Goal: Task Accomplishment & Management: Complete application form

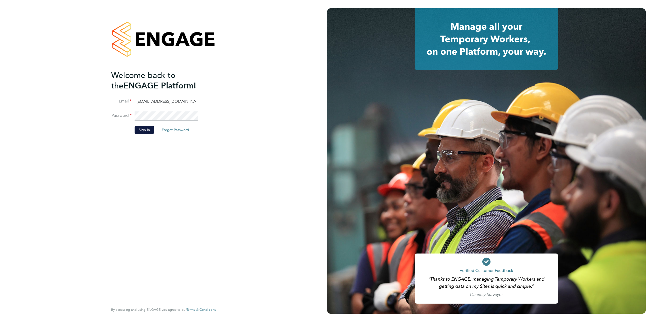
click at [131, 129] on li "Sign In Forgot Password" at bounding box center [161, 132] width 100 height 13
click at [153, 136] on li "Sign In Forgot Password" at bounding box center [161, 132] width 100 height 13
click at [147, 131] on button "Sign In" at bounding box center [144, 130] width 19 height 8
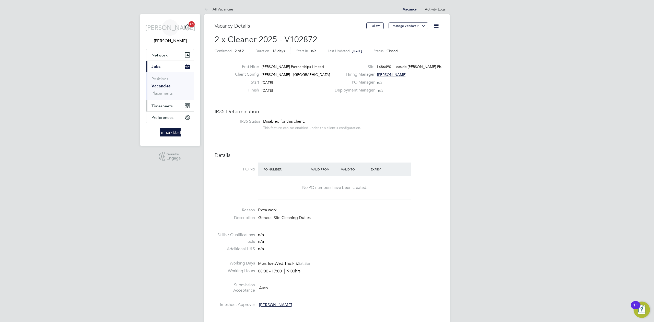
click at [164, 104] on span "Timesheets" at bounding box center [162, 105] width 21 height 5
click at [162, 91] on link "Timesheets" at bounding box center [162, 90] width 21 height 5
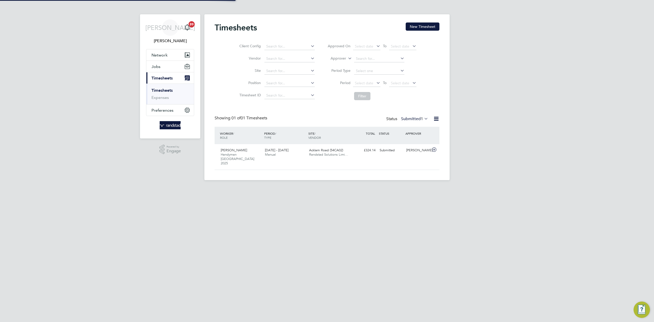
scroll to position [13, 44]
click at [421, 29] on button "New Timesheet" at bounding box center [423, 26] width 34 height 8
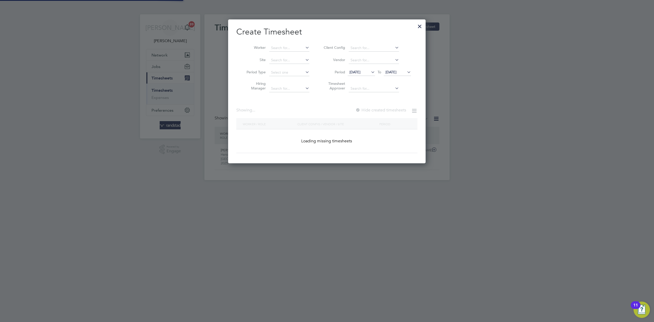
scroll to position [144, 198]
click at [280, 46] on input at bounding box center [289, 47] width 40 height 7
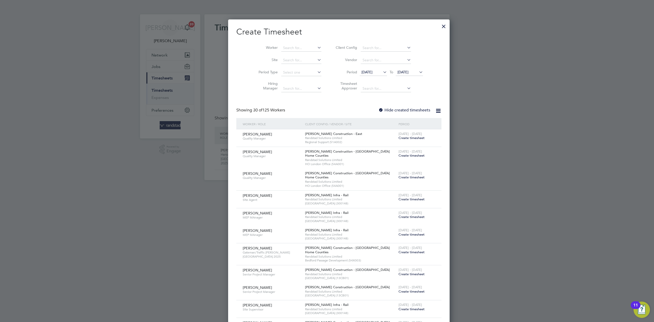
scroll to position [3, 3]
click at [285, 61] on li "[PERSON_NAME] sh" at bounding box center [293, 62] width 49 height 7
type input "[PERSON_NAME]"
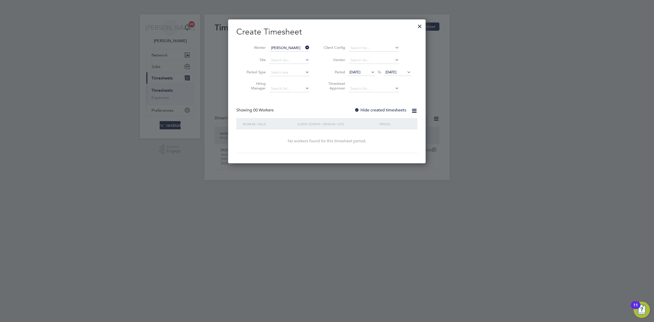
click at [363, 106] on div "Create Timesheet Worker [PERSON_NAME] Site Period Type Hiring Manager Client Co…" at bounding box center [326, 90] width 181 height 126
click at [363, 108] on label "Hide created timesheets" at bounding box center [380, 110] width 52 height 5
click at [368, 110] on label "Hide created timesheets" at bounding box center [380, 110] width 52 height 5
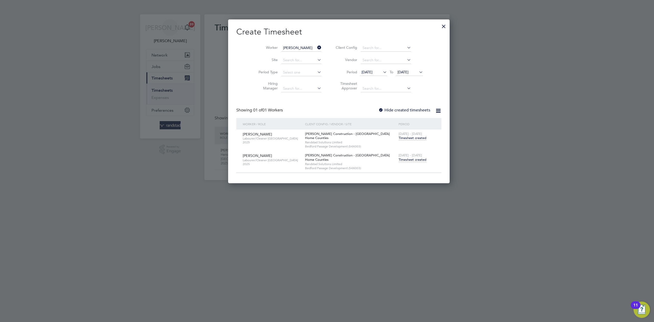
click at [399, 160] on span "Timesheet created" at bounding box center [413, 159] width 28 height 5
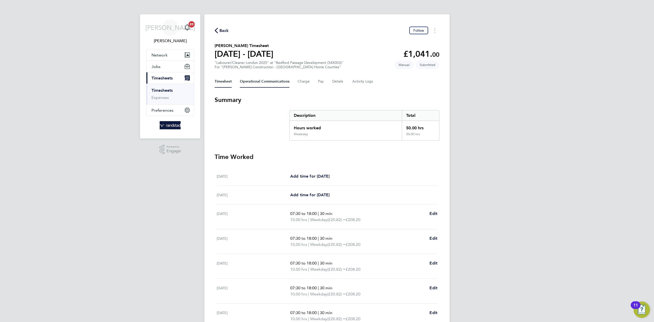
click at [273, 79] on Communications-tab "Operational Communications" at bounding box center [265, 81] width 50 height 12
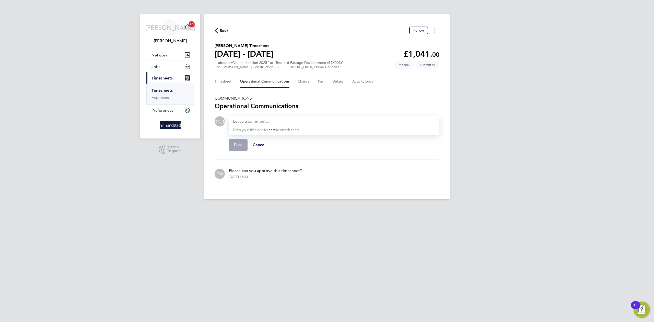
click at [375, 83] on div "Timesheet Operational Communications Charge Pay Details Activity Logs" at bounding box center [327, 81] width 225 height 12
click at [356, 81] on Logs-tab "Activity Logs" at bounding box center [362, 81] width 21 height 12
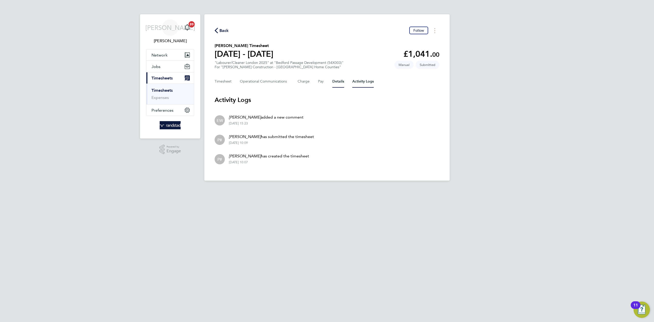
click at [333, 81] on button "Details" at bounding box center [338, 81] width 12 height 12
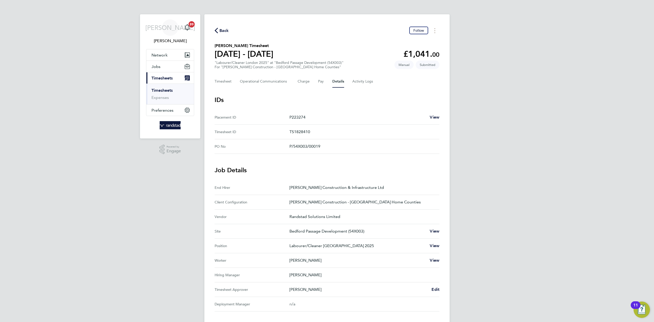
click at [219, 31] on span "Back" at bounding box center [222, 30] width 14 height 5
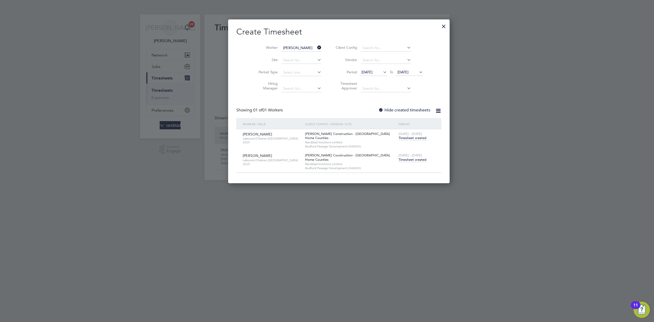
click at [439, 26] on div at bounding box center [443, 24] width 9 height 9
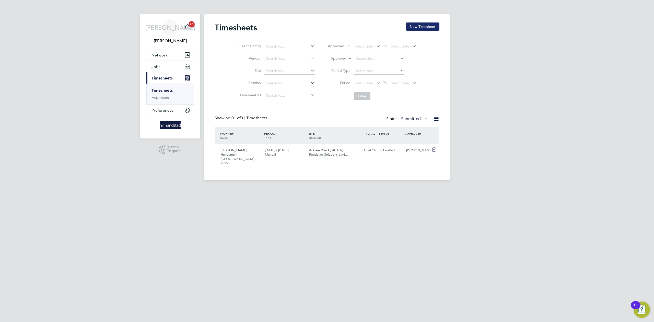
click at [415, 29] on button "New Timesheet" at bounding box center [423, 26] width 34 height 8
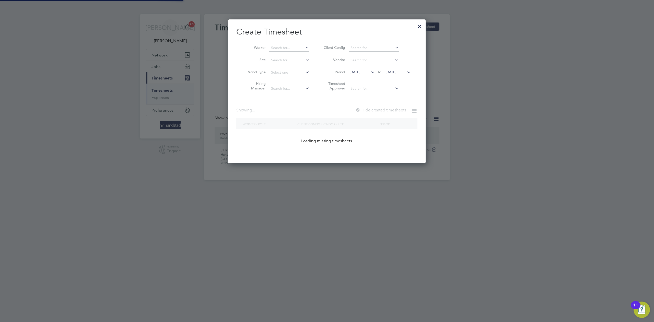
scroll to position [144, 198]
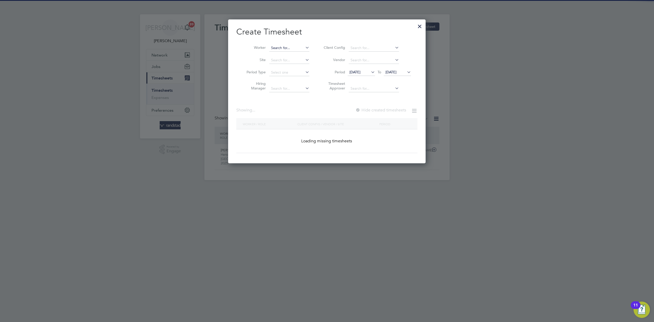
drag, startPoint x: 270, startPoint y: 54, endPoint x: 276, endPoint y: 49, distance: 8.2
click at [270, 53] on li "Worker" at bounding box center [275, 48] width 79 height 12
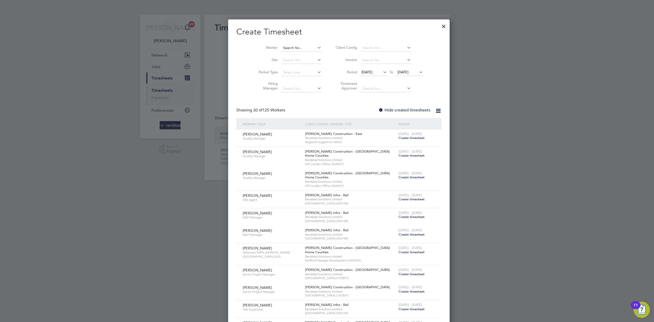
click at [281, 49] on input at bounding box center [301, 47] width 40 height 7
click at [302, 62] on b "Ma" at bounding box center [304, 62] width 5 height 4
type input "[PERSON_NAME]"
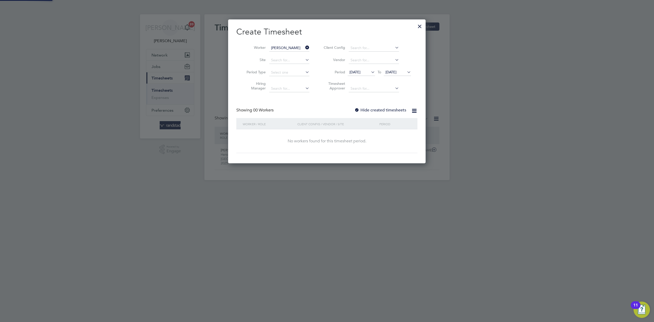
scroll to position [144, 198]
click at [371, 108] on label "Hide created timesheets" at bounding box center [380, 110] width 52 height 5
click at [368, 108] on label "Hide created timesheets" at bounding box center [380, 110] width 52 height 5
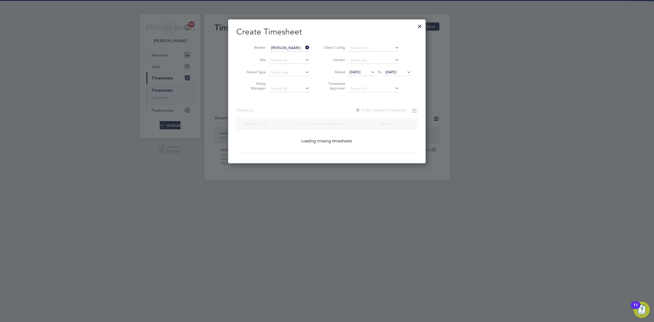
scroll to position [164, 198]
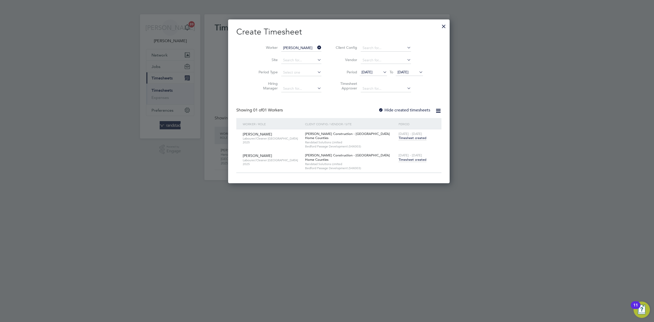
click at [399, 161] on span "Timesheet created" at bounding box center [413, 159] width 28 height 5
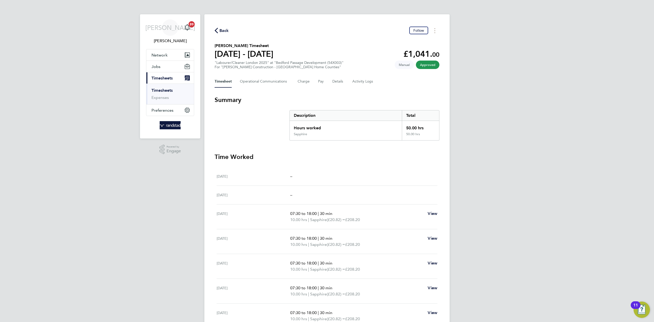
click at [345, 79] on div "Timesheet Operational Communications Charge Pay Details Activity Logs" at bounding box center [327, 81] width 225 height 12
click at [338, 81] on button "Details" at bounding box center [338, 81] width 12 height 12
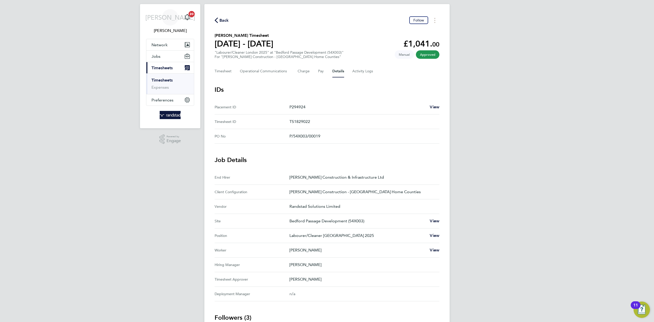
scroll to position [10, 0]
drag, startPoint x: 222, startPoint y: 72, endPoint x: 231, endPoint y: 66, distance: 11.3
click at [221, 72] on button "Timesheet" at bounding box center [223, 71] width 17 height 12
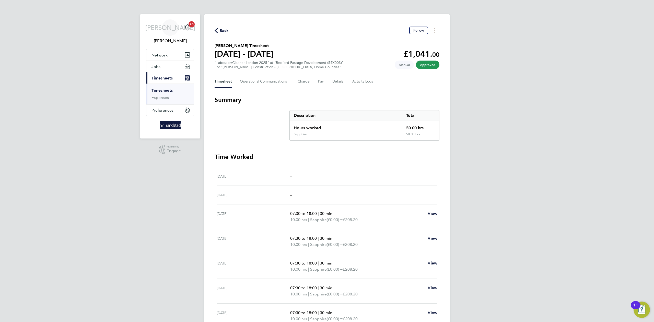
drag, startPoint x: 219, startPoint y: 30, endPoint x: 236, endPoint y: 24, distance: 17.4
click at [219, 30] on span "Back" at bounding box center [223, 31] width 9 height 6
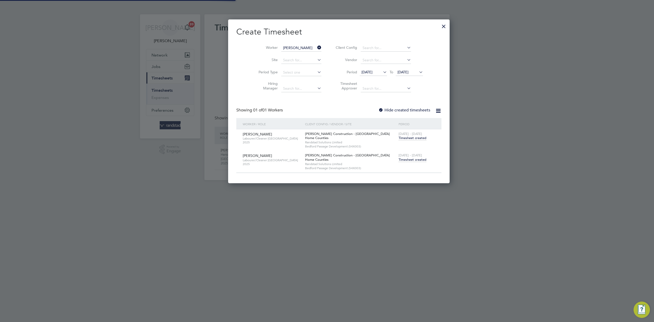
scroll to position [13, 44]
click at [316, 47] on icon at bounding box center [316, 47] width 0 height 7
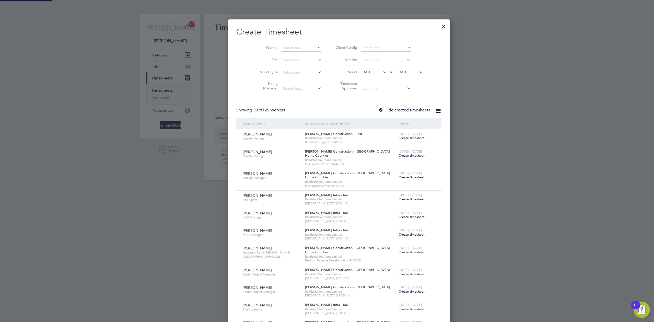
scroll to position [1098, 198]
click at [284, 47] on input at bounding box center [301, 47] width 40 height 7
click at [278, 56] on b "[PERSON_NAME]" at bounding box center [286, 55] width 30 height 4
type input "[PERSON_NAME]"
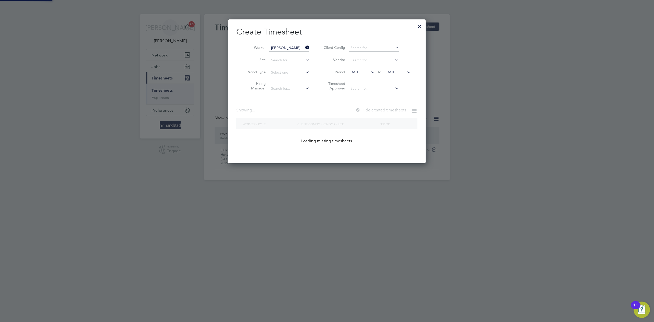
scroll to position [144, 198]
click at [363, 108] on label "Hide created timesheets" at bounding box center [380, 110] width 52 height 5
click at [363, 108] on label "Hide created timesheets" at bounding box center [380, 110] width 51 height 5
click at [365, 110] on label "Hide created timesheets" at bounding box center [380, 110] width 52 height 5
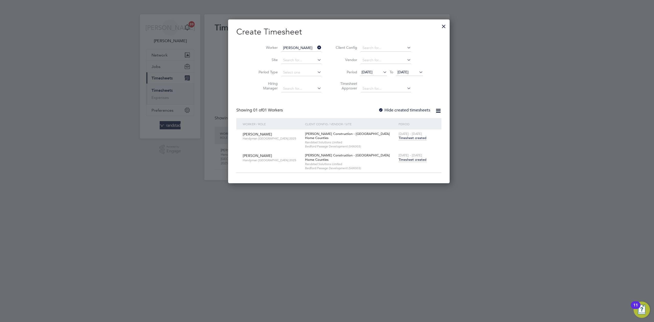
click at [399, 158] on span "Timesheet created" at bounding box center [413, 159] width 28 height 5
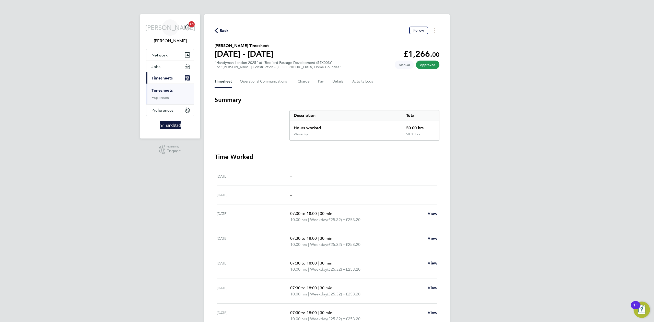
click at [214, 34] on div "Back Follow [PERSON_NAME] Timesheet [DATE] - [DATE] £1,266. 00 "Handyman [GEOGR…" at bounding box center [326, 177] width 245 height 326
click at [216, 32] on icon "button" at bounding box center [216, 30] width 3 height 5
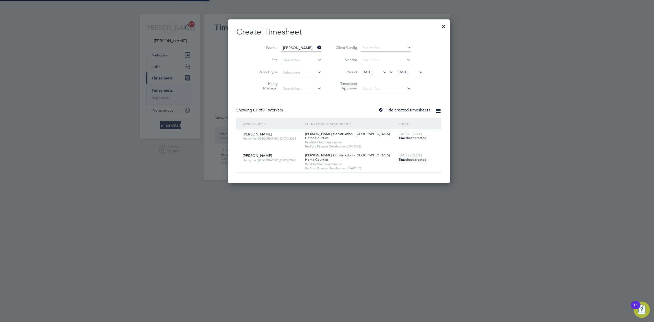
scroll to position [13, 44]
click at [316, 47] on icon at bounding box center [316, 47] width 0 height 7
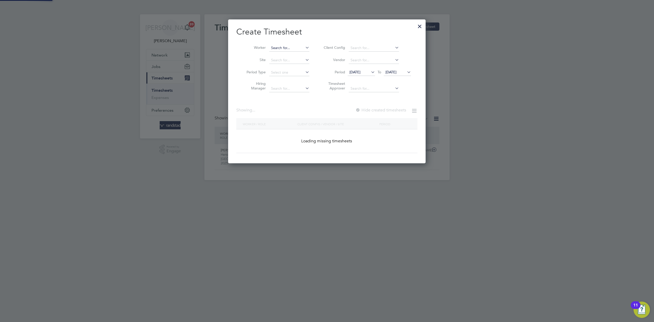
scroll to position [144, 198]
click at [287, 47] on input at bounding box center [289, 47] width 40 height 7
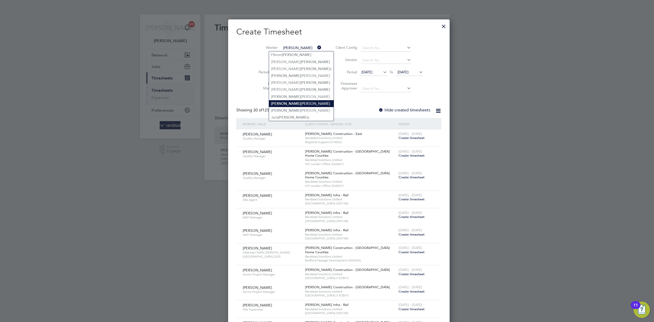
click at [301, 102] on li "[PERSON_NAME]" at bounding box center [301, 103] width 65 height 7
type input "[PERSON_NAME]"
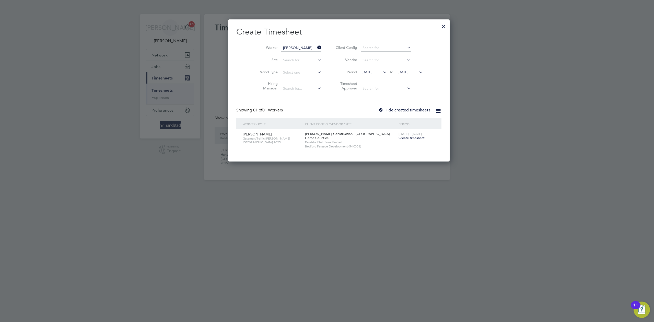
click at [399, 138] on span "Create timesheet" at bounding box center [412, 138] width 26 height 4
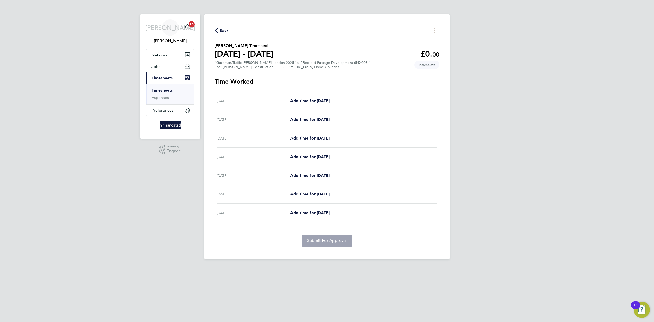
click at [217, 29] on icon "button" at bounding box center [216, 30] width 3 height 5
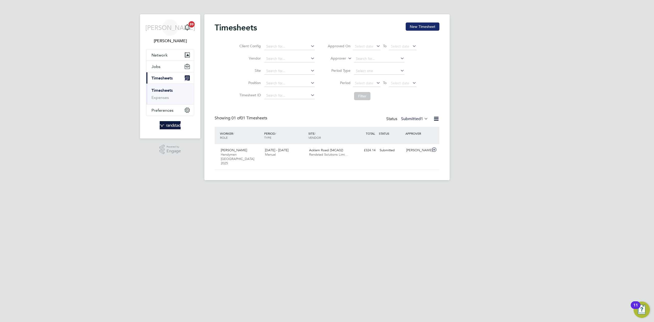
click at [417, 25] on button "New Timesheet" at bounding box center [423, 26] width 34 height 8
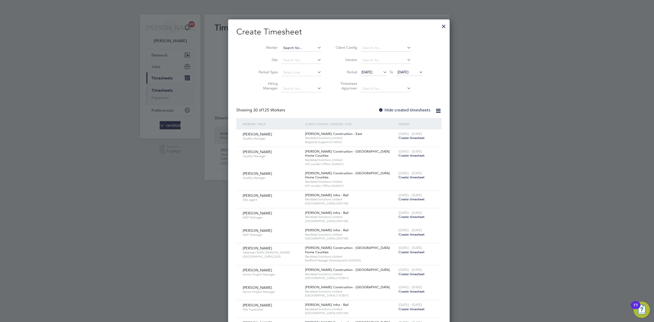
scroll to position [1098, 198]
click at [287, 47] on input at bounding box center [301, 47] width 40 height 7
click at [298, 104] on li "[PERSON_NAME]" at bounding box center [301, 103] width 65 height 7
type input "[PERSON_NAME]"
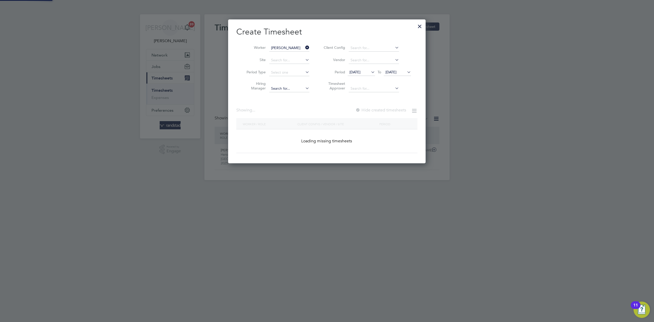
scroll to position [143, 198]
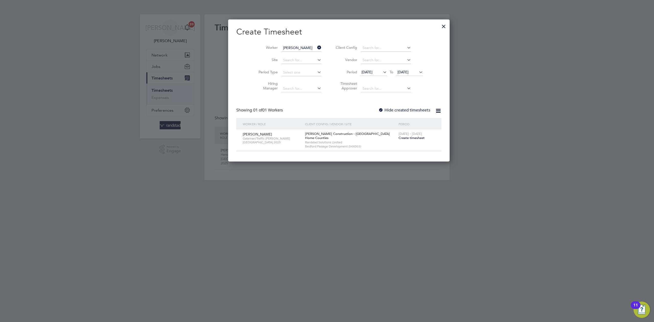
click at [378, 108] on label "Hide created timesheets" at bounding box center [404, 110] width 52 height 5
click at [362, 72] on span "[DATE]" at bounding box center [367, 72] width 11 height 5
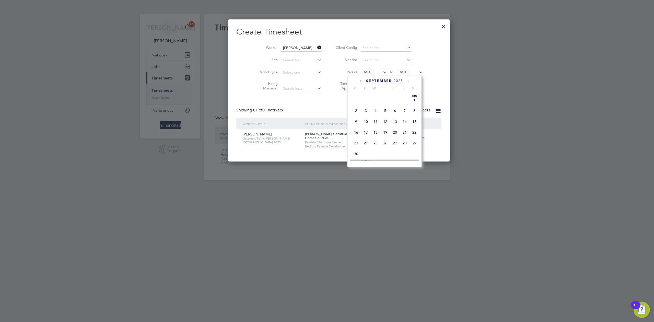
scroll to position [181, 0]
click at [404, 96] on span "6" at bounding box center [405, 91] width 10 height 10
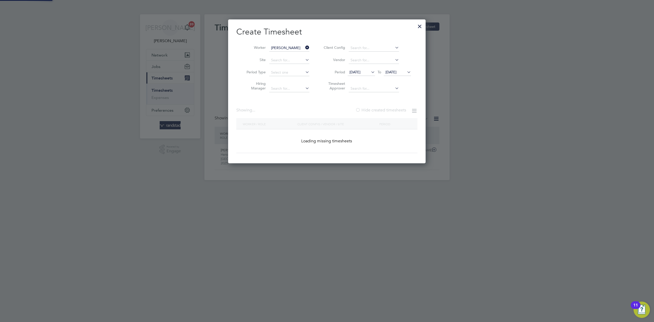
scroll to position [186, 199]
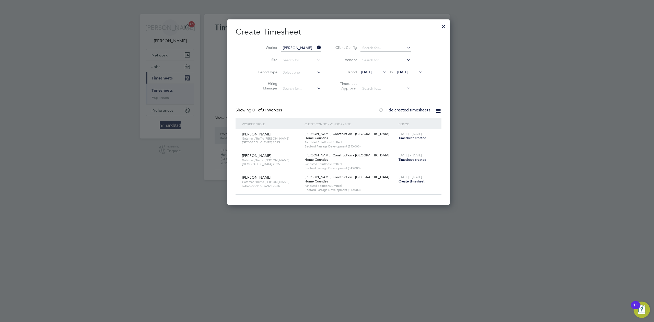
click at [399, 135] on span "[DATE] - [DATE]" at bounding box center [411, 134] width 24 height 4
click at [399, 139] on span "Timesheet created" at bounding box center [413, 138] width 28 height 5
click at [399, 158] on span "Timesheet created" at bounding box center [413, 159] width 28 height 5
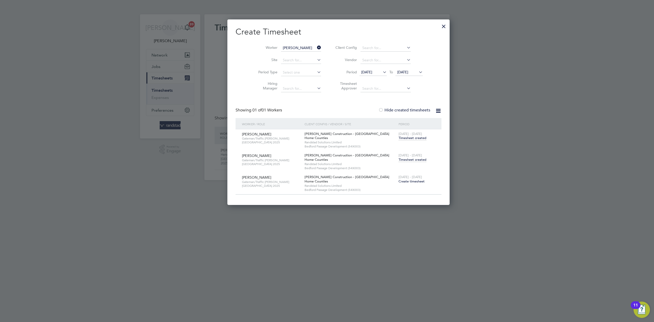
click at [399, 181] on span "Create timesheet" at bounding box center [412, 181] width 26 height 4
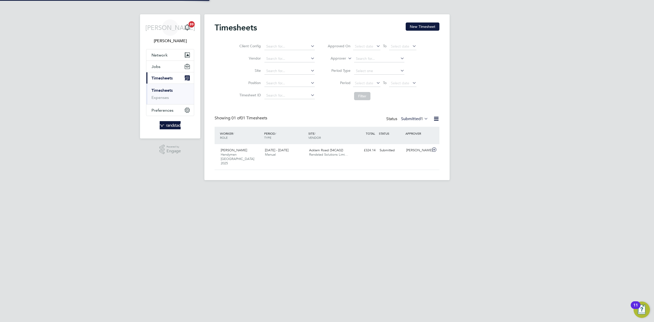
scroll to position [13, 44]
click at [412, 23] on button "New Timesheet" at bounding box center [423, 26] width 34 height 8
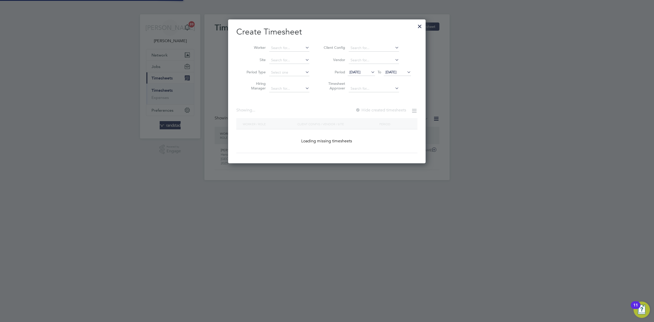
scroll to position [3, 3]
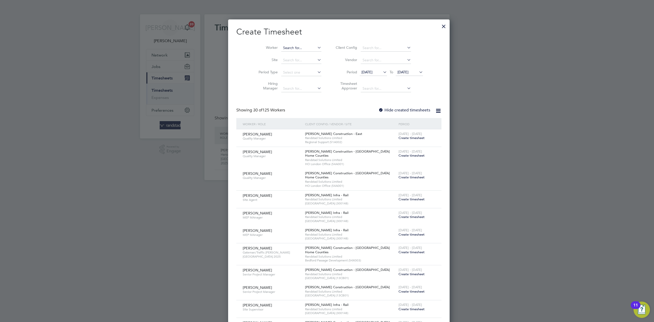
click at [300, 50] on input at bounding box center [301, 47] width 40 height 7
click at [293, 69] on li "[PERSON_NAME]" at bounding box center [289, 68] width 41 height 7
type input "[PERSON_NAME]"
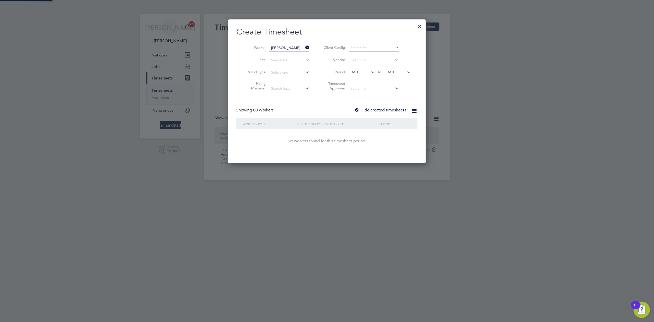
click at [378, 112] on label "Hide created timesheets" at bounding box center [380, 110] width 52 height 5
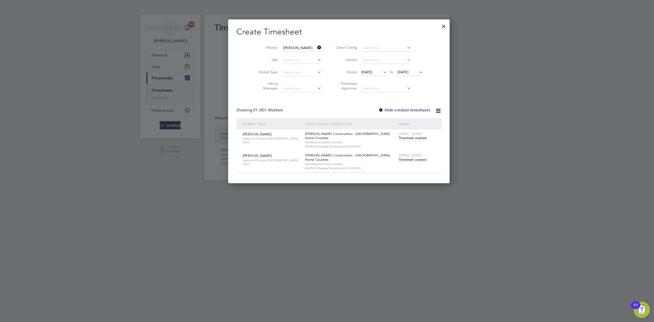
click at [399, 160] on span "Timesheet created" at bounding box center [413, 159] width 28 height 5
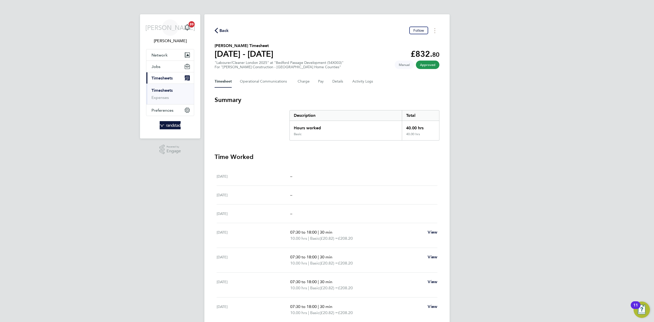
click at [224, 25] on div "Back Follow [PERSON_NAME] Timesheet [DATE] - [DATE] £832. 80 "Labourer/Cleaner …" at bounding box center [326, 174] width 245 height 320
drag, startPoint x: 223, startPoint y: 28, endPoint x: 306, endPoint y: 42, distance: 84.0
click at [223, 29] on span "Back" at bounding box center [223, 31] width 9 height 6
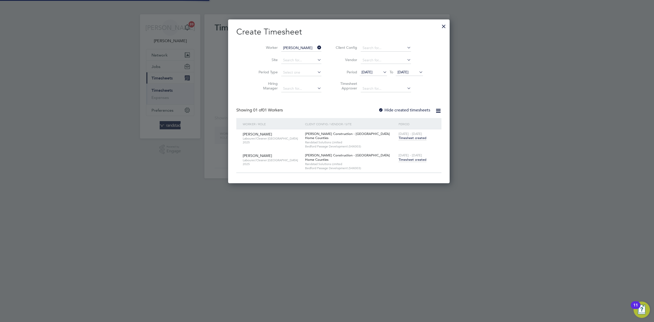
scroll to position [164, 198]
click at [316, 45] on icon at bounding box center [316, 47] width 0 height 7
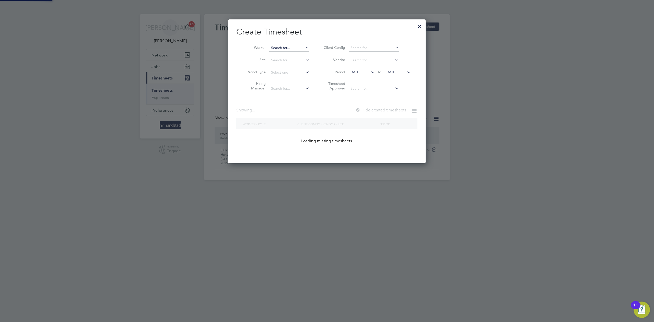
click at [287, 46] on input at bounding box center [289, 47] width 40 height 7
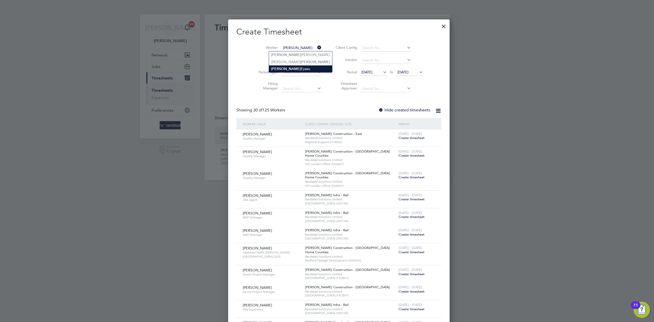
click at [295, 67] on li "[PERSON_NAME]" at bounding box center [300, 68] width 63 height 7
type input "[PERSON_NAME]"
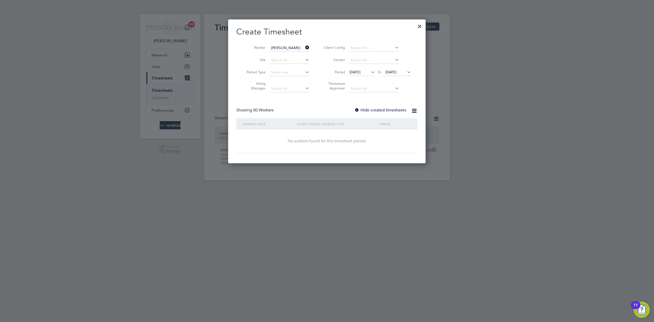
click at [378, 109] on label "Hide created timesheets" at bounding box center [380, 110] width 52 height 5
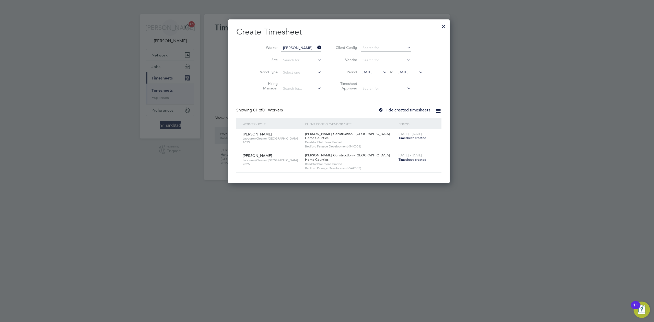
click at [399, 161] on span "Timesheet created" at bounding box center [413, 159] width 28 height 5
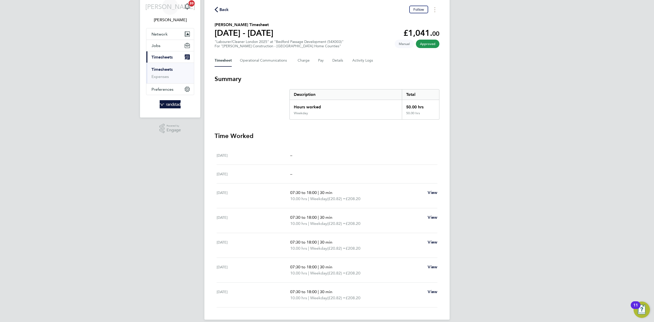
click at [216, 8] on icon "button" at bounding box center [216, 9] width 3 height 5
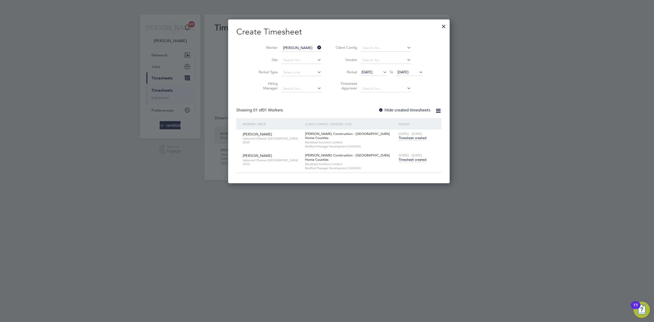
drag, startPoint x: 306, startPoint y: 49, endPoint x: 285, endPoint y: 49, distance: 20.7
click at [316, 49] on icon at bounding box center [316, 47] width 0 height 7
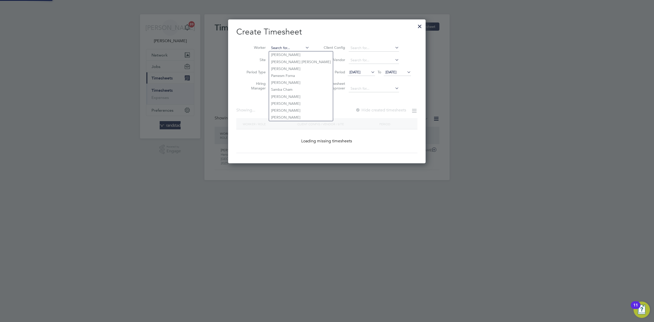
click at [285, 49] on input at bounding box center [289, 47] width 40 height 7
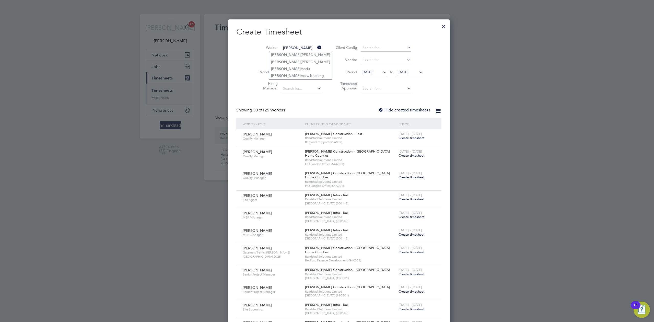
type input "[PERSON_NAME]"
click at [287, 45] on input at bounding box center [301, 47] width 40 height 7
click at [300, 74] on li "[PERSON_NAME]" at bounding box center [300, 75] width 63 height 7
type input "[PERSON_NAME]"
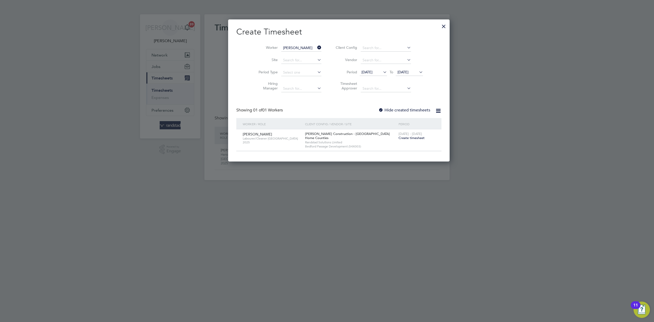
click at [399, 137] on span "Create timesheet" at bounding box center [412, 138] width 26 height 4
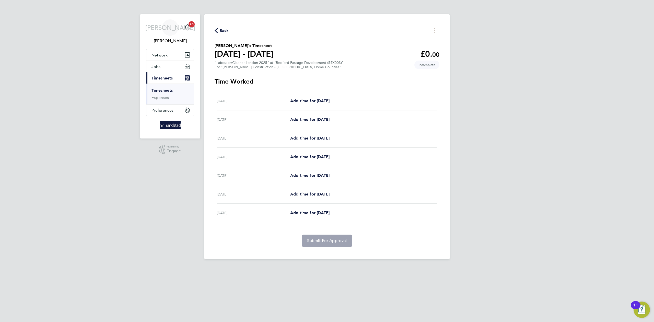
click at [218, 28] on button "Back" at bounding box center [222, 30] width 14 height 6
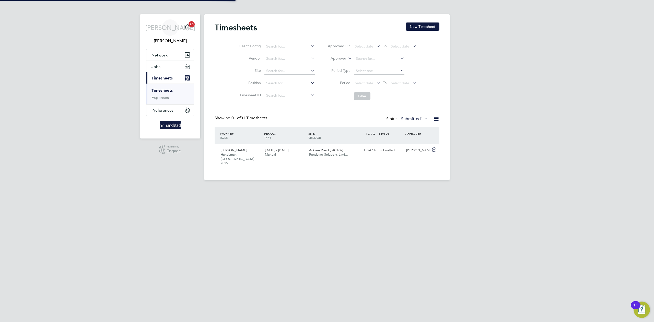
scroll to position [13, 44]
click at [417, 28] on button "New Timesheet" at bounding box center [423, 26] width 34 height 8
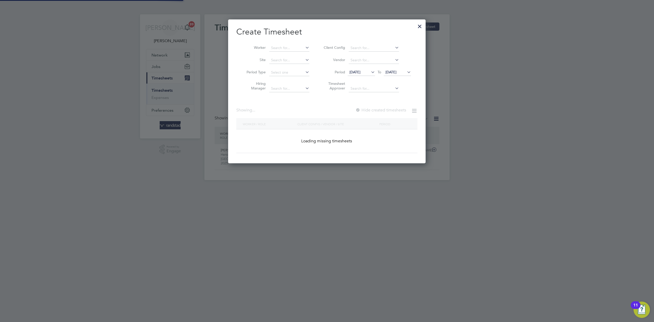
scroll to position [144, 198]
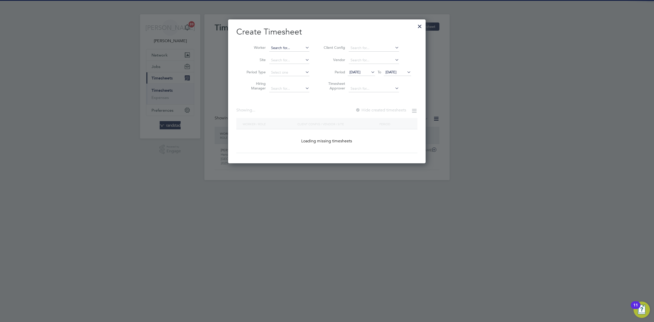
click at [294, 50] on input at bounding box center [289, 47] width 40 height 7
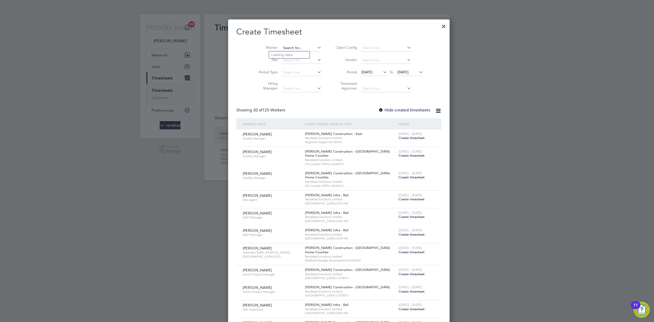
scroll to position [1098, 198]
type input "merci kala"
click at [286, 50] on input at bounding box center [301, 47] width 40 height 7
click at [286, 46] on input at bounding box center [301, 47] width 40 height 7
click at [286, 69] on li "[DEMOGRAPHIC_DATA] [PERSON_NAME]" at bounding box center [300, 68] width 62 height 7
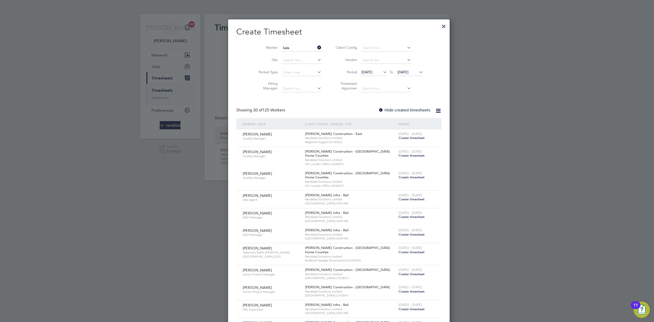
type input "[DEMOGRAPHIC_DATA] [PERSON_NAME]"
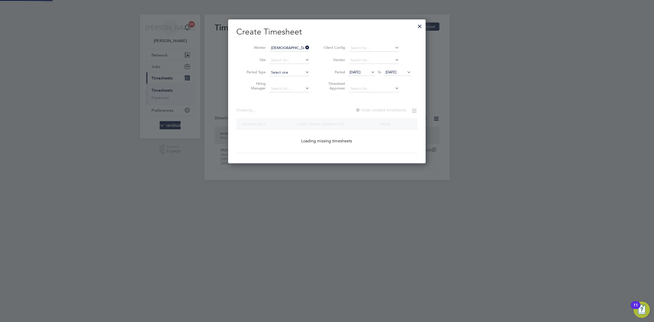
scroll to position [144, 198]
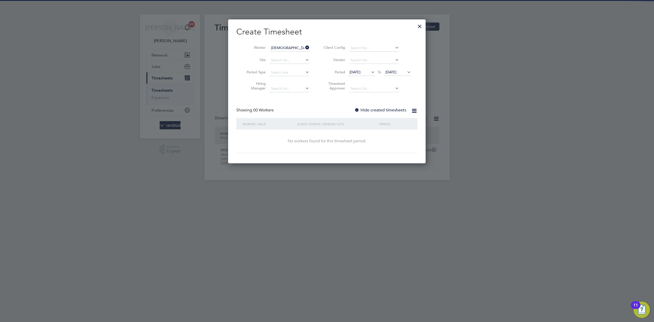
click at [375, 109] on label "Hide created timesheets" at bounding box center [380, 110] width 52 height 5
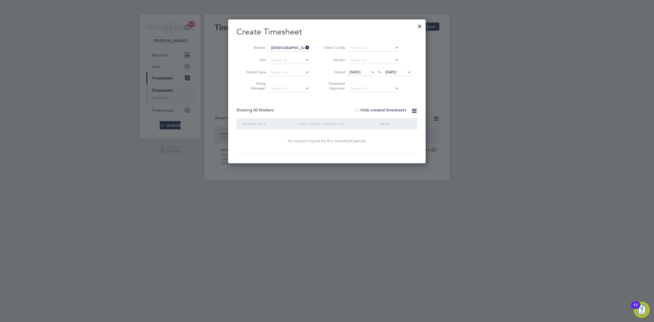
click at [377, 108] on label "Hide created timesheets" at bounding box center [380, 110] width 52 height 5
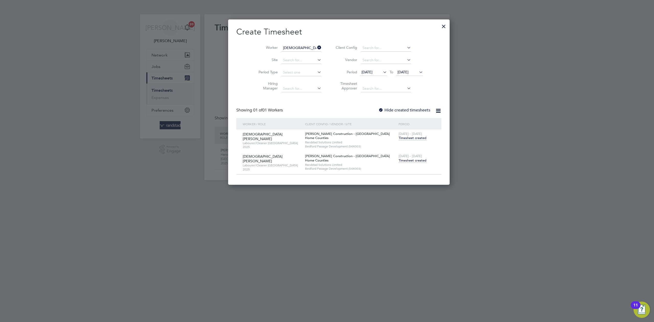
click at [400, 158] on span "Timesheet created" at bounding box center [413, 160] width 28 height 5
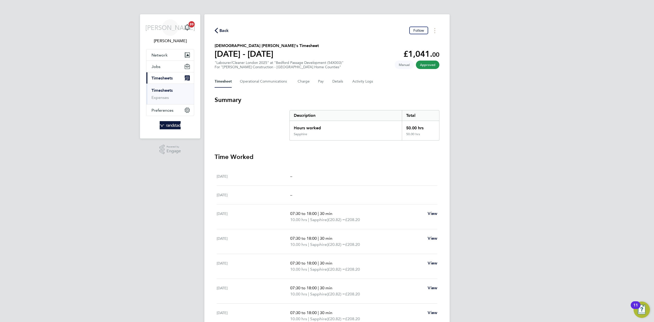
click at [221, 32] on span "Back" at bounding box center [223, 31] width 9 height 6
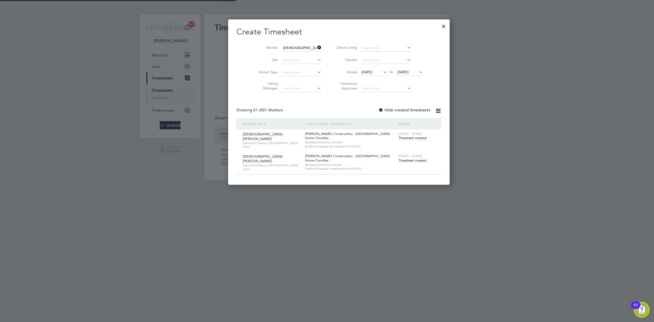
scroll to position [13, 44]
click at [439, 26] on div at bounding box center [443, 24] width 9 height 9
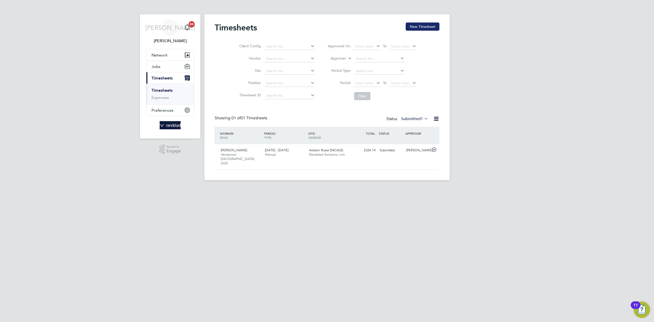
click at [422, 26] on button "New Timesheet" at bounding box center [423, 26] width 34 height 8
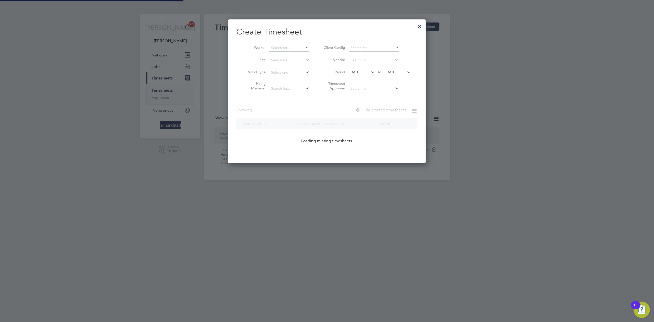
scroll to position [144, 198]
click at [279, 42] on li "Worker" at bounding box center [275, 48] width 79 height 12
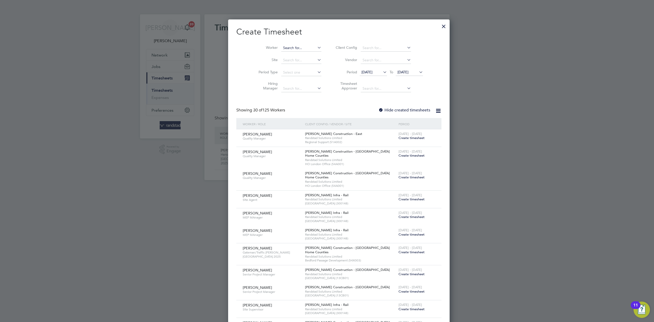
scroll to position [1098, 198]
click at [281, 45] on input at bounding box center [301, 47] width 40 height 7
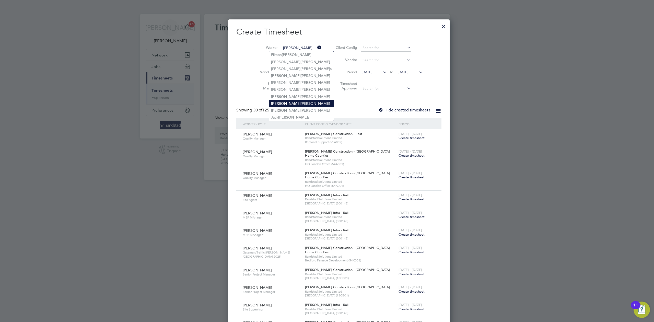
click at [285, 101] on b "[PERSON_NAME]" at bounding box center [286, 103] width 30 height 4
type input "[PERSON_NAME]"
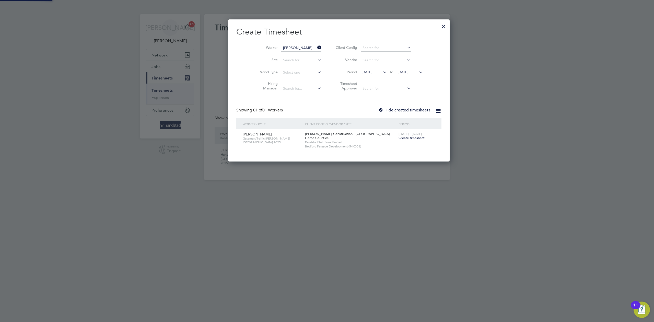
scroll to position [143, 198]
click at [399, 138] on span "Create timesheet" at bounding box center [412, 138] width 26 height 4
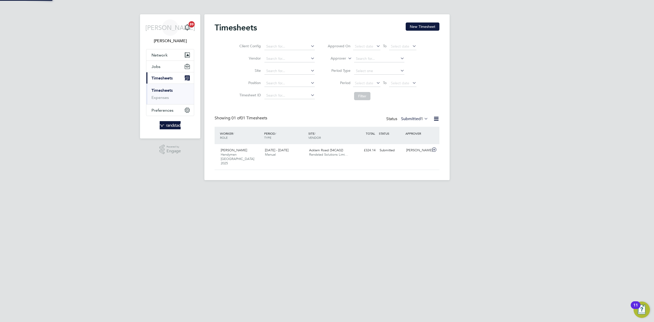
scroll to position [13, 44]
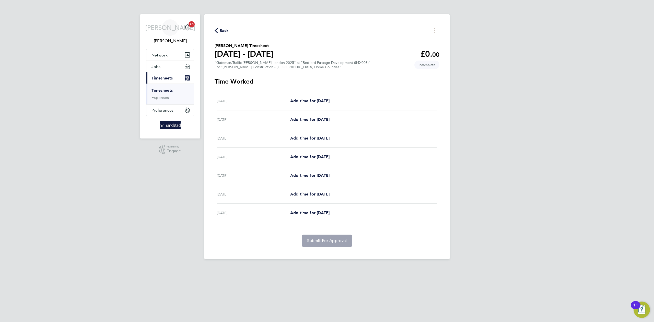
click at [217, 29] on icon "button" at bounding box center [216, 30] width 3 height 5
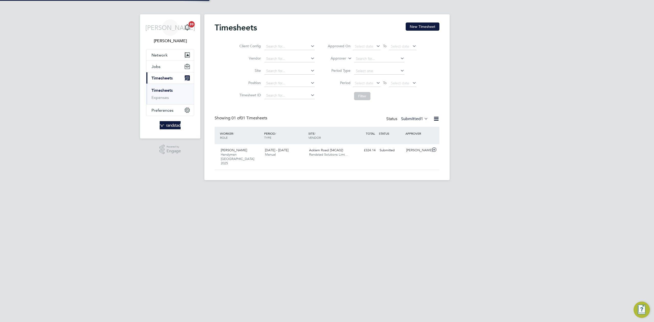
scroll to position [13, 44]
click at [414, 28] on button "New Timesheet" at bounding box center [423, 26] width 34 height 8
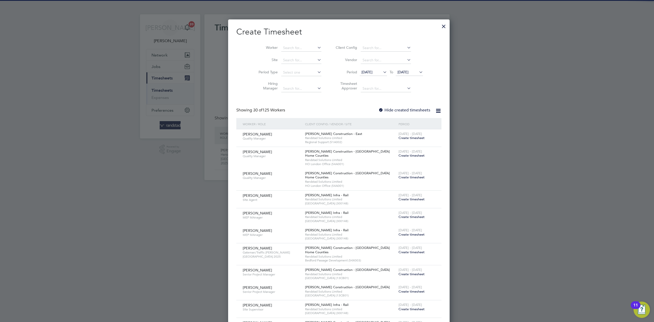
scroll to position [1098, 198]
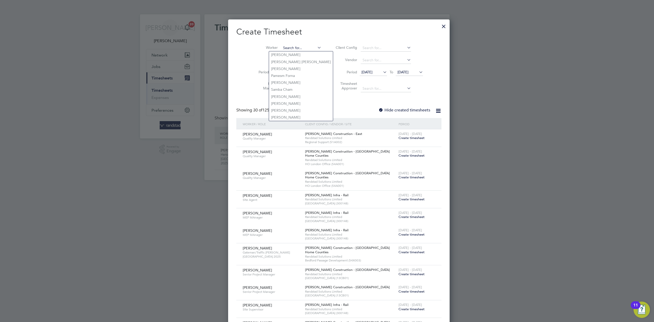
click at [296, 49] on input at bounding box center [301, 47] width 40 height 7
type input "abrah"
drag, startPoint x: 423, startPoint y: 26, endPoint x: 412, endPoint y: 26, distance: 11.2
click at [439, 26] on div at bounding box center [443, 24] width 9 height 9
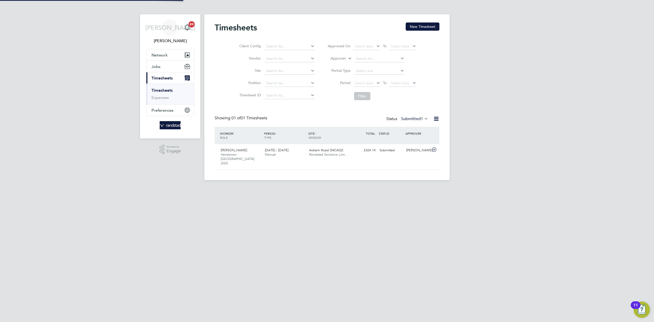
scroll to position [13, 44]
click at [416, 27] on button "New Timesheet" at bounding box center [423, 26] width 34 height 8
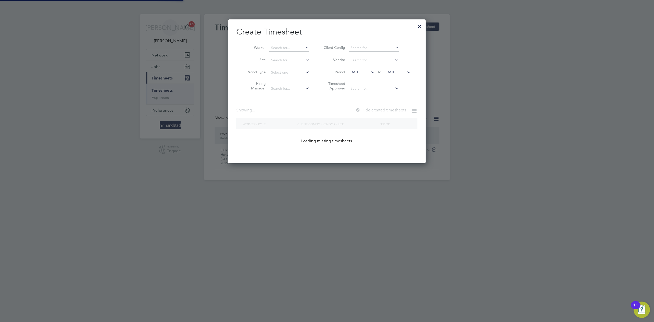
scroll to position [144, 198]
click at [281, 49] on input at bounding box center [289, 47] width 40 height 7
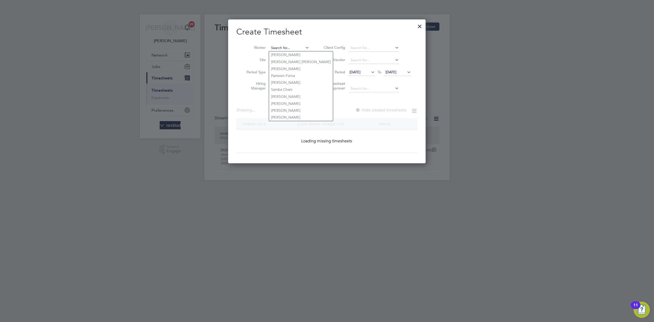
scroll to position [1098, 198]
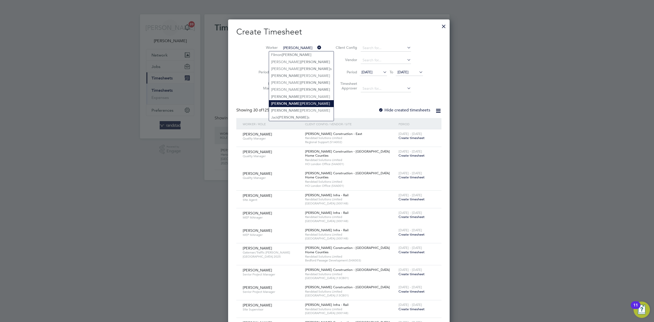
click at [296, 101] on li "[PERSON_NAME]" at bounding box center [301, 103] width 65 height 7
type input "[PERSON_NAME]"
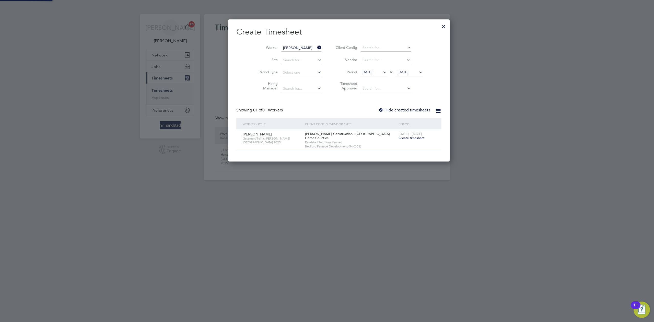
scroll to position [143, 198]
click at [399, 138] on span "Create timesheet" at bounding box center [412, 138] width 26 height 4
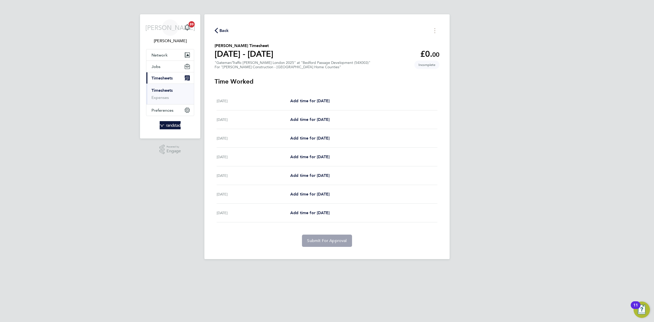
click at [308, 134] on div "[DATE] Add time for [DATE] Add time for [DATE]" at bounding box center [327, 138] width 221 height 19
click at [310, 141] on span "Add time for [DATE]" at bounding box center [309, 138] width 39 height 5
select select "30"
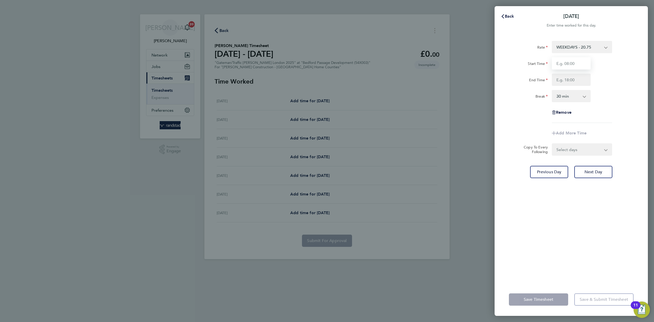
click at [572, 65] on input "Start Time" at bounding box center [571, 63] width 39 height 12
type input "07:00"
click at [572, 82] on input "End Time" at bounding box center [571, 80] width 39 height 12
click at [577, 79] on input "End Time" at bounding box center [571, 80] width 39 height 12
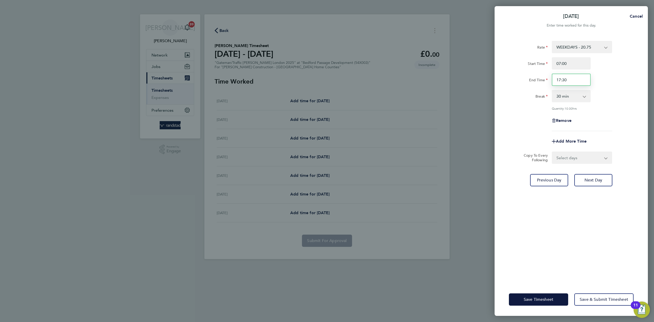
click at [575, 80] on input "17:30" at bounding box center [571, 80] width 39 height 12
click at [575, 77] on input "17:30" at bounding box center [571, 80] width 39 height 12
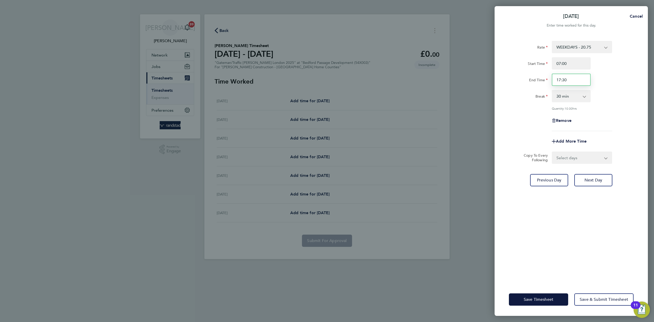
click at [575, 77] on input "17:30" at bounding box center [571, 80] width 39 height 12
type input "18:00"
click at [590, 161] on select "Select days Day [DATE] [DATE] [DATE] [DATE]" at bounding box center [579, 157] width 54 height 11
select select "DAY"
click at [552, 152] on select "Select days Day [DATE] [DATE] [DATE] [DATE]" at bounding box center [579, 157] width 54 height 11
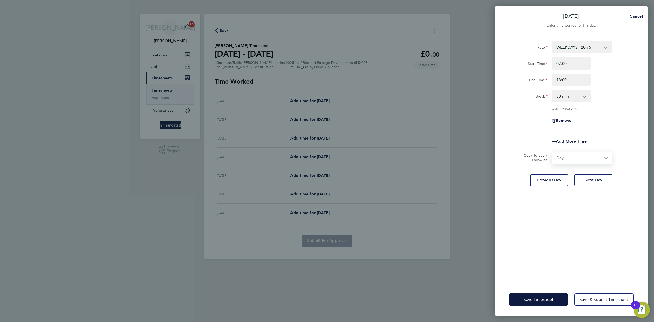
select select "[DATE]"
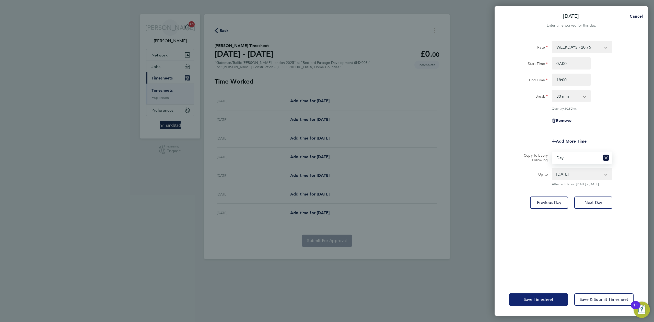
click at [540, 301] on span "Save Timesheet" at bounding box center [539, 299] width 30 height 5
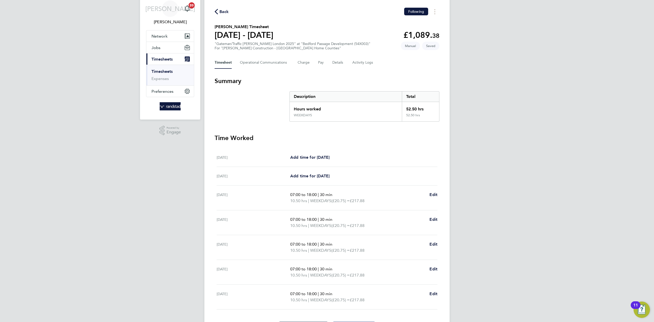
scroll to position [52, 0]
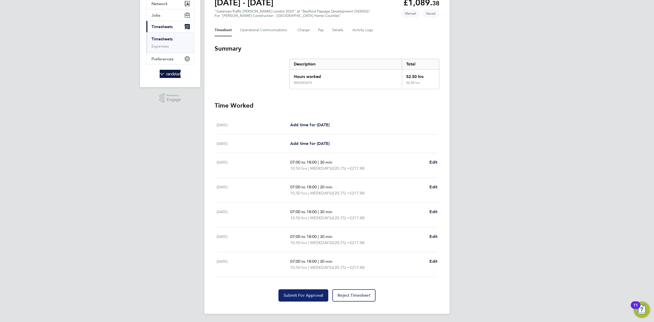
click at [306, 292] on button "Submit For Approval" at bounding box center [303, 295] width 50 height 12
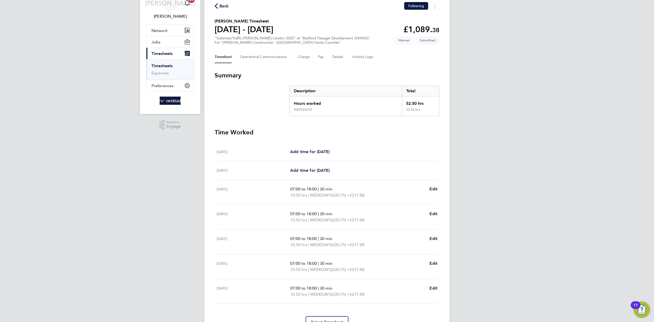
scroll to position [0, 0]
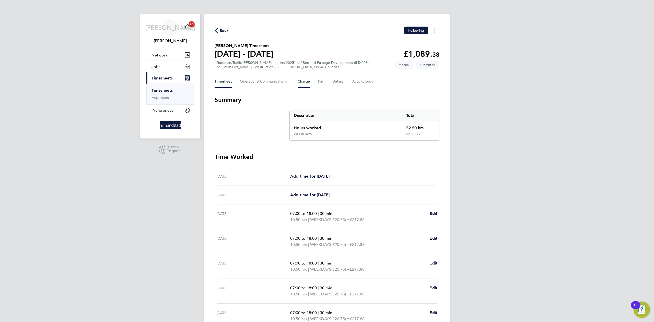
click at [306, 83] on button "Charge" at bounding box center [304, 81] width 12 height 12
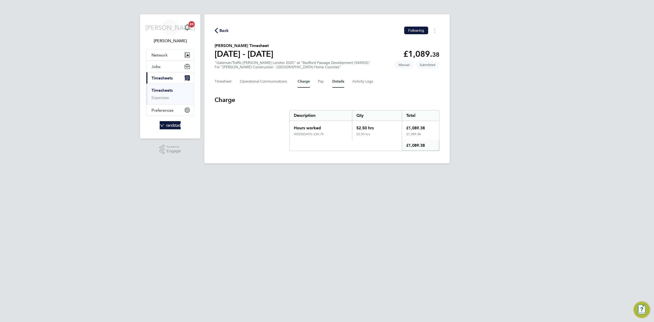
click at [338, 79] on button "Details" at bounding box center [338, 81] width 12 height 12
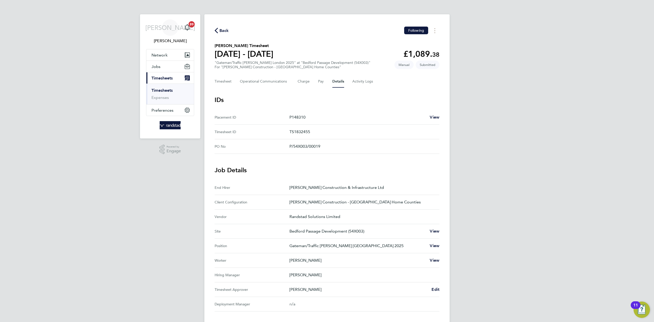
click at [225, 34] on div "Back Following" at bounding box center [327, 31] width 225 height 8
click at [222, 31] on span "Back" at bounding box center [223, 31] width 9 height 6
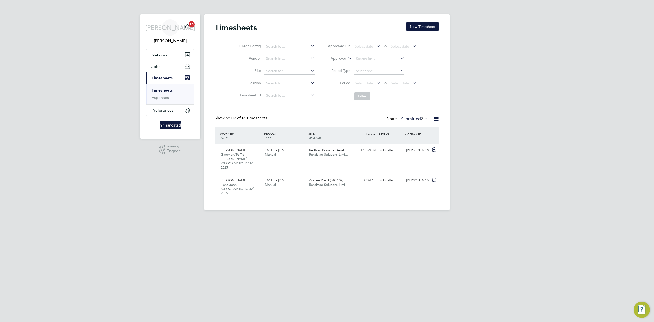
scroll to position [13, 44]
click at [418, 27] on button "New Timesheet" at bounding box center [423, 26] width 34 height 8
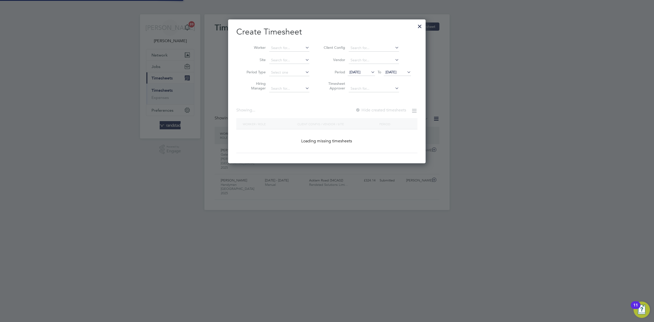
scroll to position [144, 198]
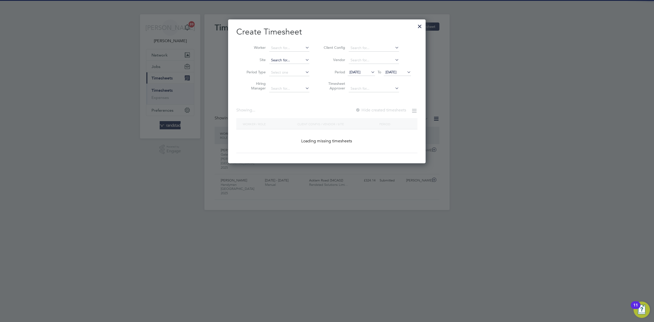
click at [283, 63] on div "Timesheets New Timesheet Client Config Vendor Site Position Timesheet ID Approv…" at bounding box center [326, 112] width 245 height 196
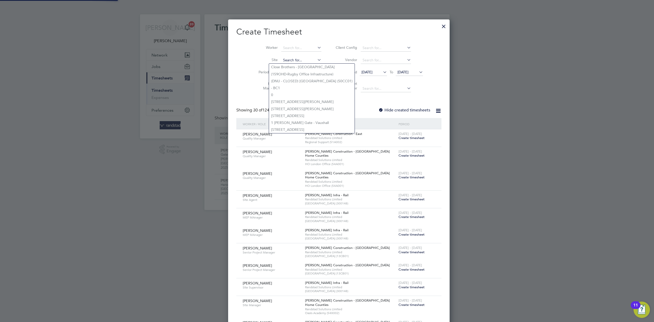
scroll to position [1119, 198]
click at [291, 51] on input at bounding box center [301, 47] width 40 height 7
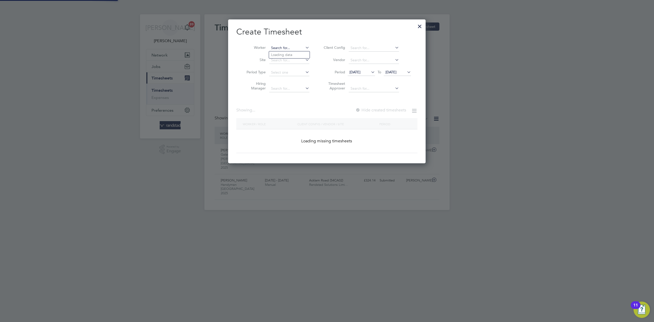
scroll to position [144, 198]
click at [284, 46] on input at bounding box center [289, 47] width 40 height 7
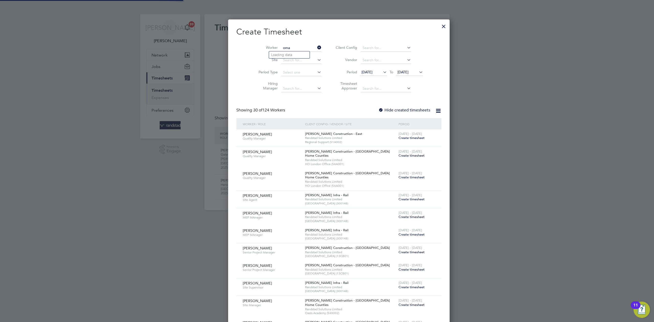
scroll to position [1119, 198]
click at [292, 57] on li "[PERSON_NAME]" at bounding box center [289, 54] width 41 height 7
type input "[PERSON_NAME]"
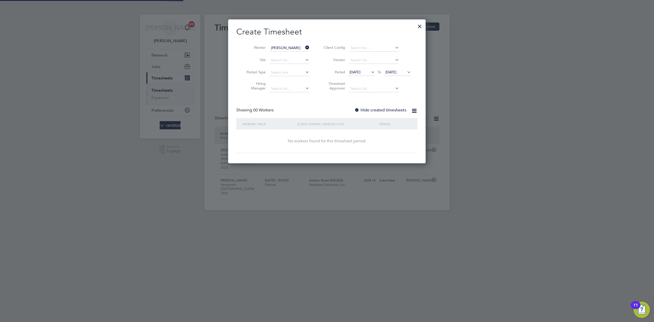
scroll to position [144, 198]
click at [370, 109] on label "Hide created timesheets" at bounding box center [380, 110] width 52 height 5
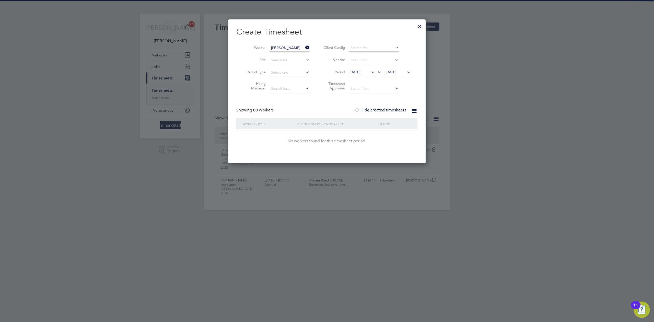
click at [370, 108] on label "Hide created timesheets" at bounding box center [380, 110] width 52 height 5
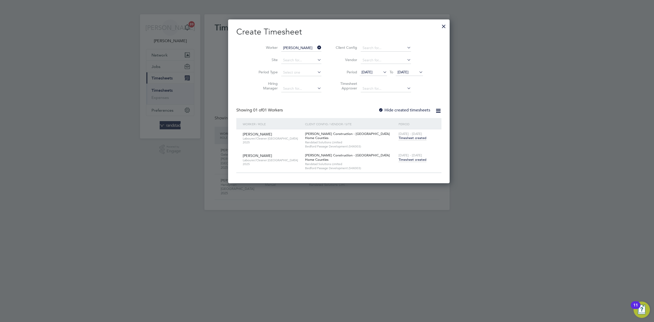
scroll to position [164, 198]
click at [399, 160] on span "Timesheet created" at bounding box center [413, 159] width 28 height 5
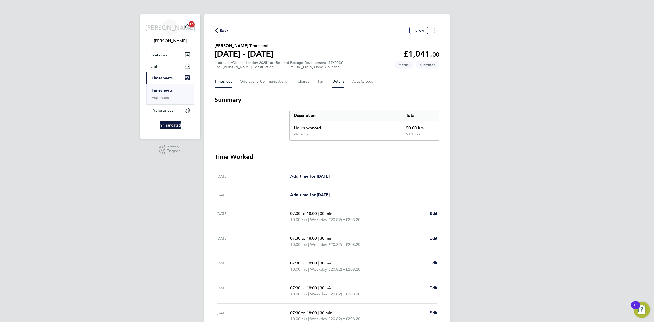
click at [334, 80] on button "Details" at bounding box center [338, 81] width 12 height 12
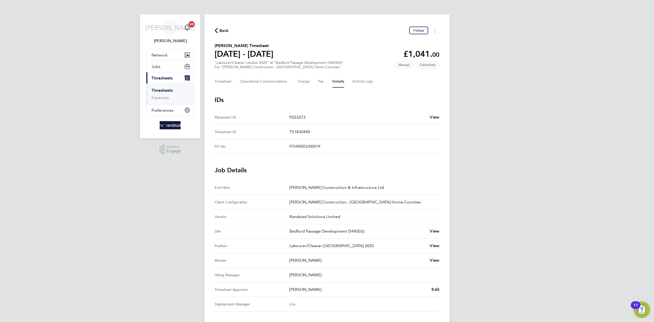
click at [218, 31] on icon "button" at bounding box center [216, 30] width 3 height 5
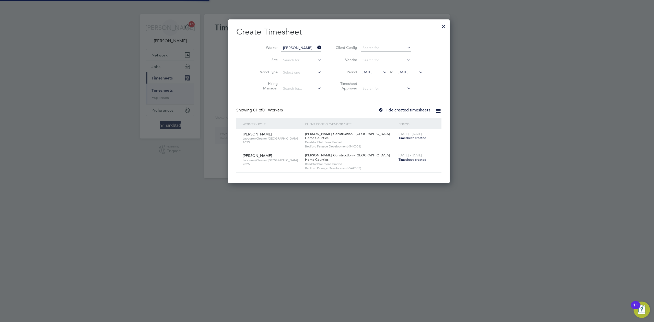
scroll to position [3, 3]
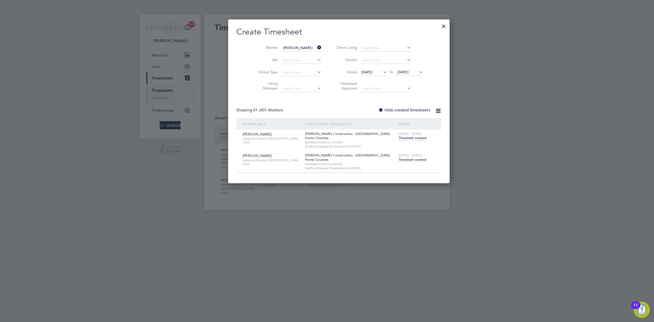
click at [439, 26] on div at bounding box center [443, 24] width 9 height 9
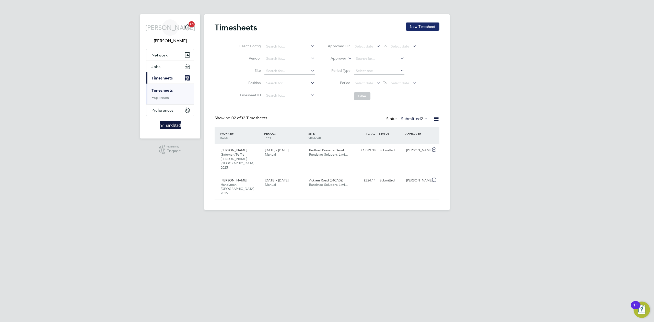
click at [424, 28] on button "New Timesheet" at bounding box center [423, 26] width 34 height 8
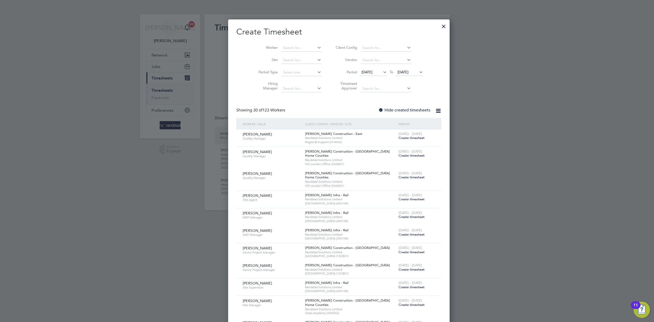
scroll to position [1119, 198]
click at [281, 49] on input at bounding box center [301, 47] width 40 height 7
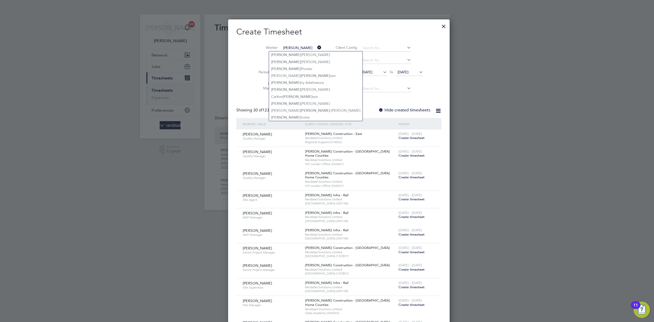
type input "[PERSON_NAME]"
click at [484, 77] on div at bounding box center [327, 161] width 654 height 322
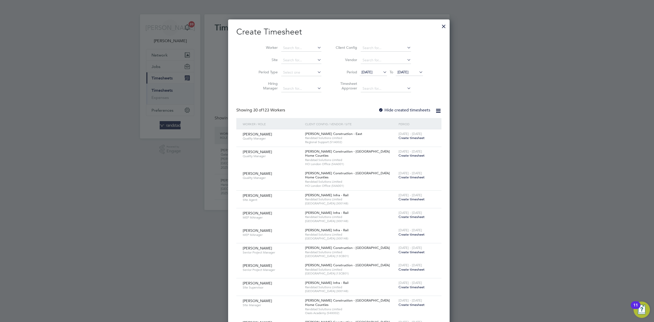
click at [289, 43] on li "Worker" at bounding box center [287, 48] width 79 height 12
click at [291, 47] on input at bounding box center [301, 47] width 40 height 7
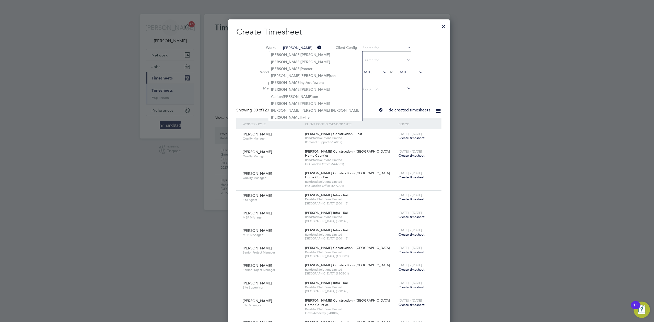
type input "[PERSON_NAME]"
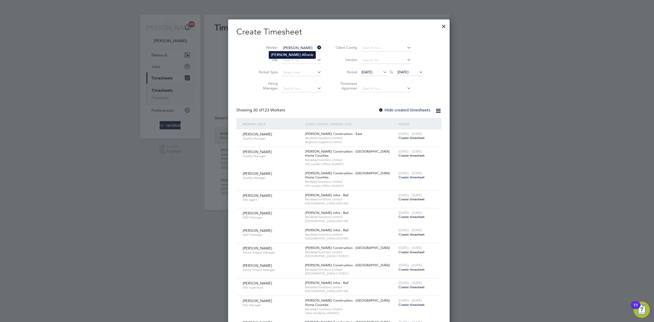
click at [294, 55] on li "[PERSON_NAME] anie" at bounding box center [292, 54] width 46 height 7
type input "[PERSON_NAME]"
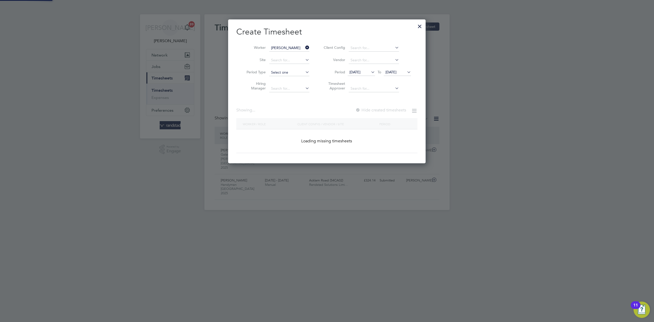
scroll to position [144, 198]
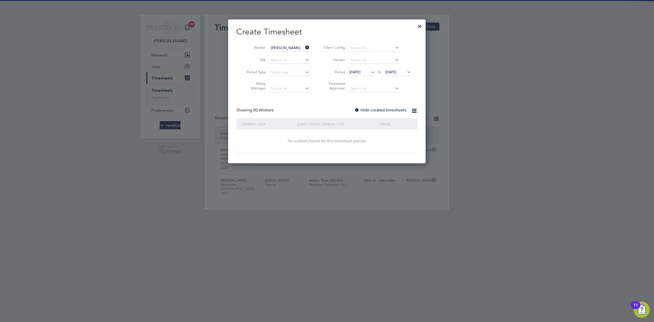
drag, startPoint x: 372, startPoint y: 112, endPoint x: 377, endPoint y: 110, distance: 5.4
click at [372, 112] on div "Hide created timesheets" at bounding box center [380, 110] width 53 height 5
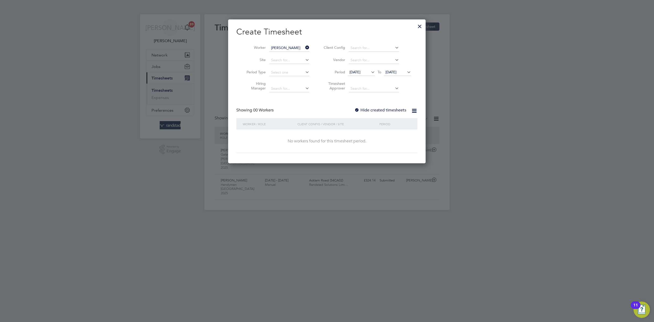
click at [378, 110] on label "Hide created timesheets" at bounding box center [380, 110] width 52 height 5
click at [378, 109] on label "Hide created timesheets" at bounding box center [380, 110] width 52 height 5
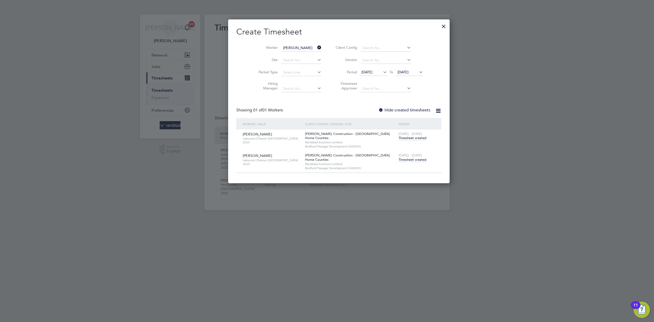
scroll to position [164, 198]
click at [399, 161] on span "Timesheet created" at bounding box center [413, 159] width 28 height 5
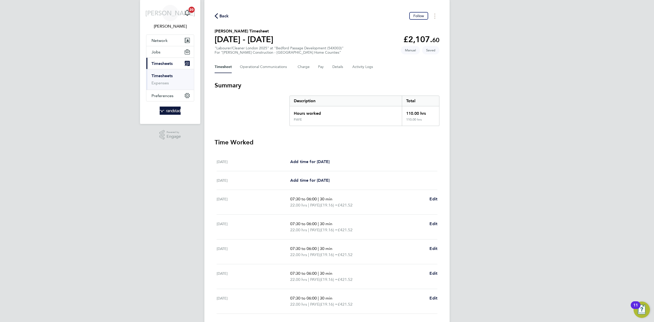
scroll to position [14, 0]
click at [364, 67] on Logs-tab "Activity Logs" at bounding box center [362, 68] width 21 height 12
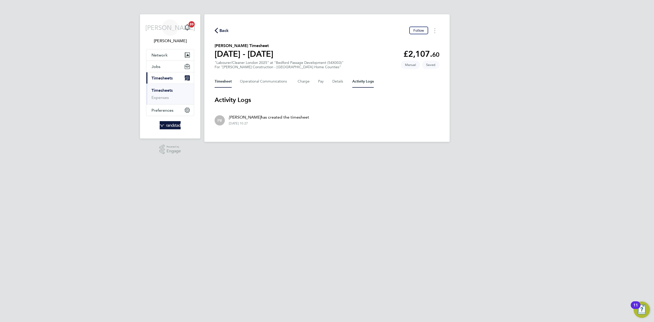
click at [229, 83] on button "Timesheet" at bounding box center [223, 81] width 17 height 12
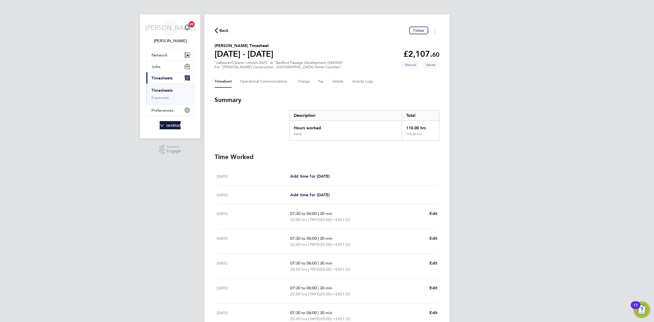
scroll to position [52, 0]
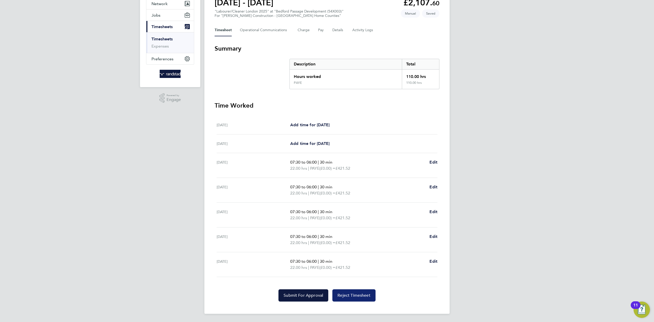
click at [345, 298] on button "Reject Timesheet" at bounding box center [353, 295] width 43 height 12
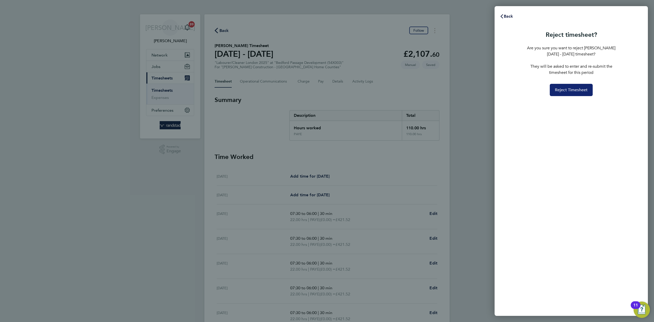
click at [569, 89] on span "Reject Timesheet" at bounding box center [571, 89] width 33 height 5
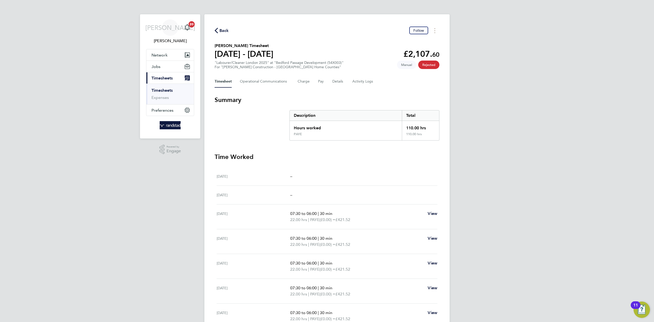
click at [216, 29] on icon "button" at bounding box center [216, 30] width 3 height 5
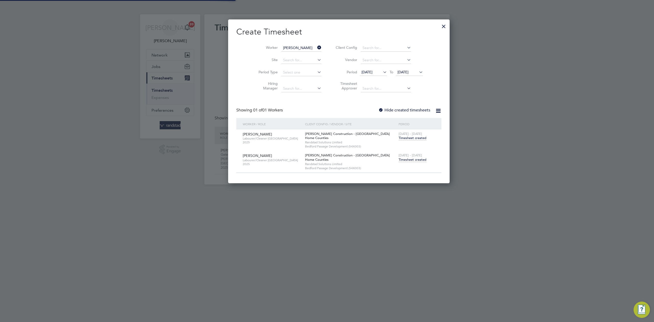
scroll to position [13, 44]
click at [399, 160] on span "Timesheet created" at bounding box center [413, 159] width 28 height 5
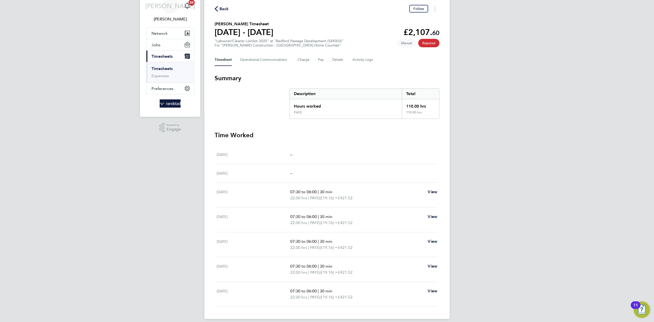
scroll to position [21, 0]
click at [432, 45] on span "Rejected" at bounding box center [428, 44] width 21 height 8
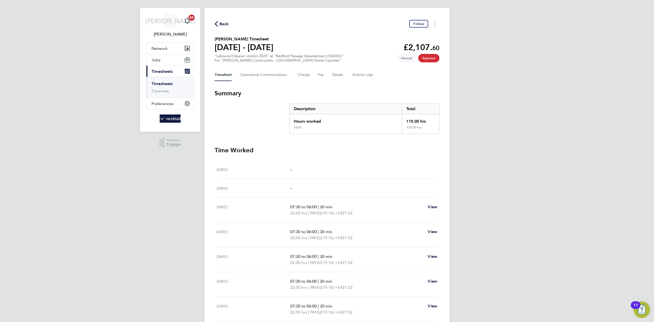
scroll to position [0, 0]
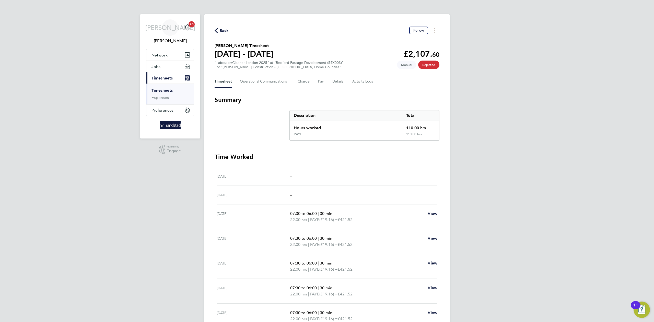
click at [231, 81] on button "Timesheet" at bounding box center [223, 81] width 17 height 12
click at [227, 80] on button "Timesheet" at bounding box center [223, 81] width 17 height 12
drag, startPoint x: 227, startPoint y: 80, endPoint x: 237, endPoint y: 21, distance: 59.5
click at [230, 75] on div "Back Follow [PERSON_NAME] Timesheet [DATE] - [DATE] £2,107. 60 "Labourer/Cleane…" at bounding box center [326, 177] width 245 height 326
click at [162, 90] on link "Timesheets" at bounding box center [162, 90] width 21 height 5
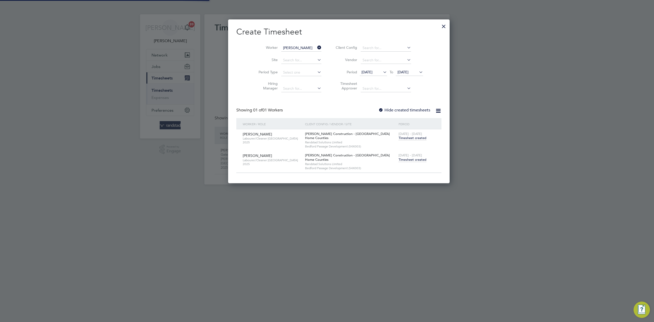
scroll to position [3, 3]
click at [316, 46] on icon at bounding box center [316, 47] width 0 height 7
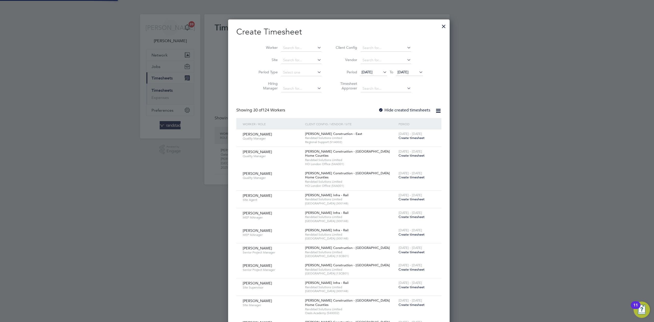
click at [439, 25] on div at bounding box center [443, 24] width 9 height 9
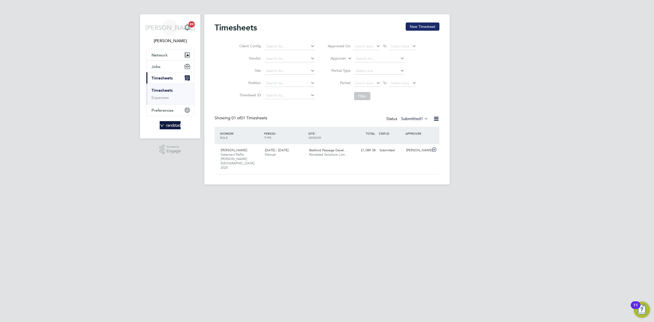
click at [419, 28] on button "New Timesheet" at bounding box center [423, 26] width 34 height 8
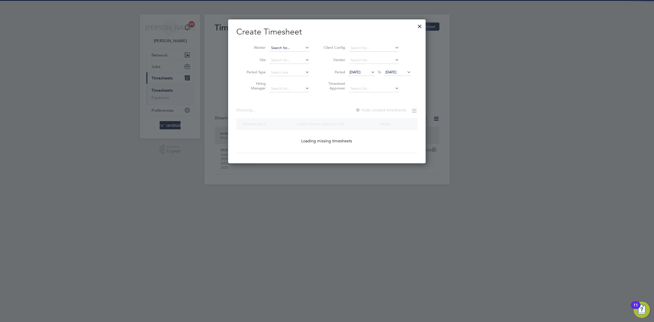
click at [290, 48] on input at bounding box center [289, 47] width 40 height 7
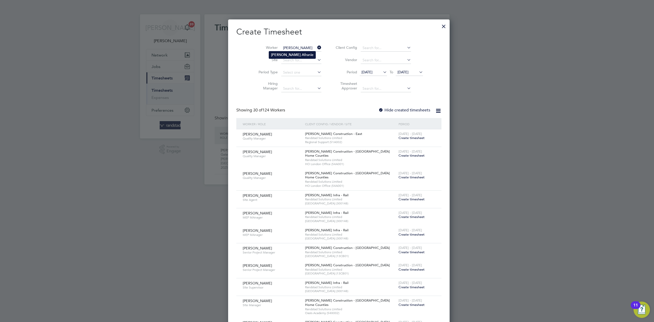
click at [271, 56] on li "[PERSON_NAME] anie" at bounding box center [292, 54] width 46 height 7
type input "[PERSON_NAME]"
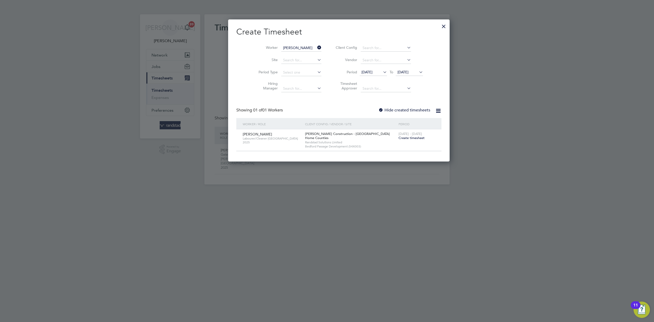
click at [399, 139] on span "Create timesheet" at bounding box center [412, 138] width 26 height 4
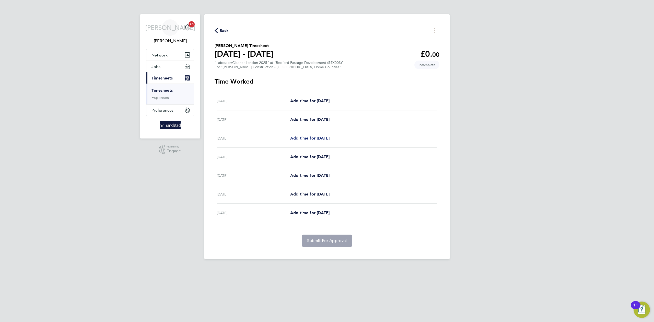
click at [310, 136] on span "Add time for [DATE]" at bounding box center [309, 138] width 39 height 5
select select "30"
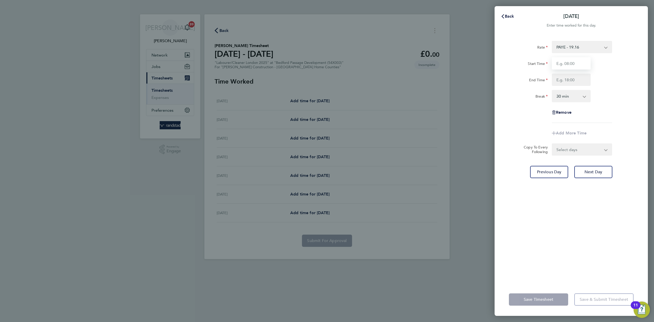
click at [576, 63] on input "Start Time" at bounding box center [571, 63] width 39 height 12
type input "07:00"
click at [576, 81] on input "End Time" at bounding box center [571, 80] width 39 height 12
click at [577, 79] on input "End Time" at bounding box center [571, 80] width 39 height 12
type input "17:30"
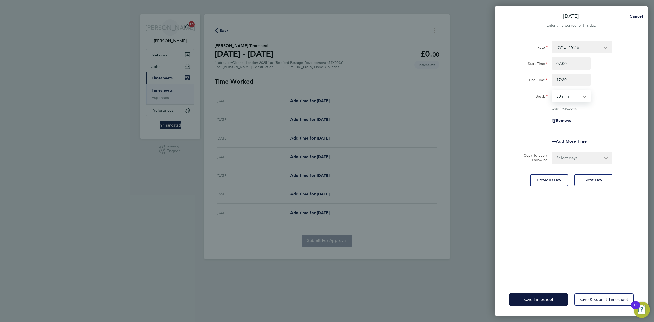
click at [573, 162] on select "Select days Day [DATE] [DATE] [DATE] [DATE]" at bounding box center [579, 157] width 54 height 11
select select "DAY"
click at [552, 152] on select "Select days Day [DATE] [DATE] [DATE] [DATE]" at bounding box center [579, 157] width 54 height 11
select select "[DATE]"
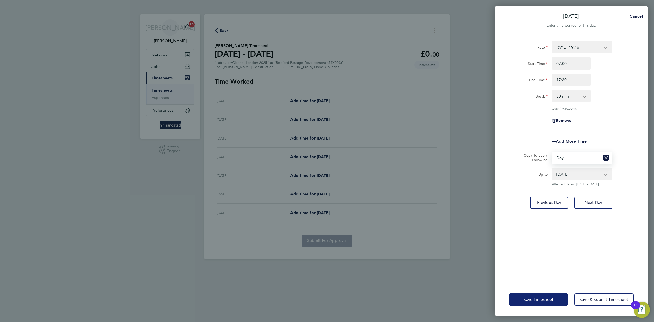
click at [537, 299] on span "Save Timesheet" at bounding box center [539, 299] width 30 height 5
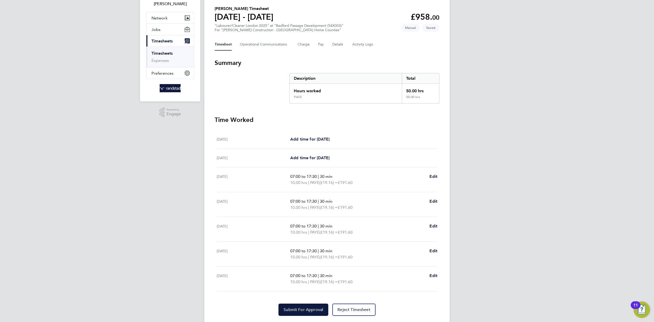
scroll to position [45, 0]
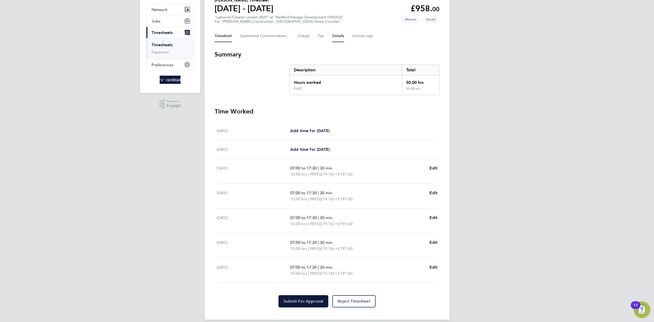
click at [340, 36] on button "Details" at bounding box center [338, 36] width 12 height 12
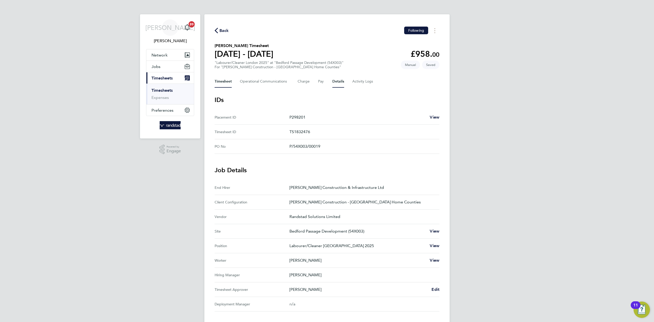
click at [225, 84] on button "Timesheet" at bounding box center [223, 81] width 17 height 12
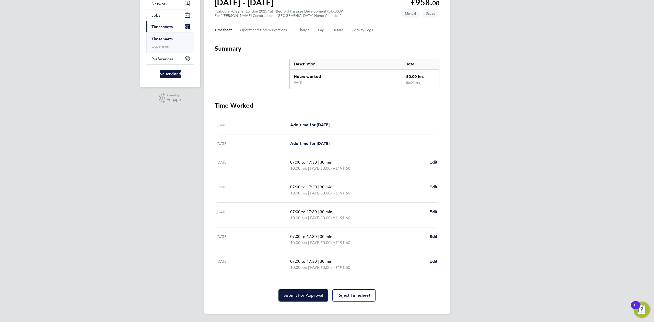
scroll to position [52, 0]
click at [298, 301] on button "Submit For Approval" at bounding box center [303, 295] width 50 height 12
